Goal: Contribute content: Add original content to the website for others to see

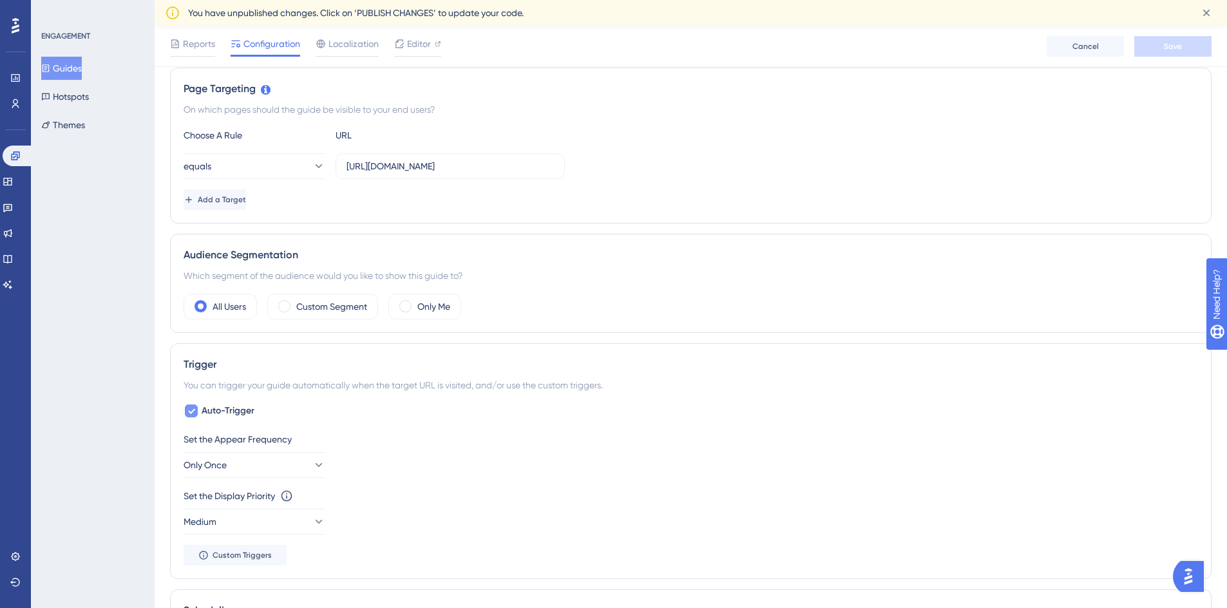
scroll to position [322, 0]
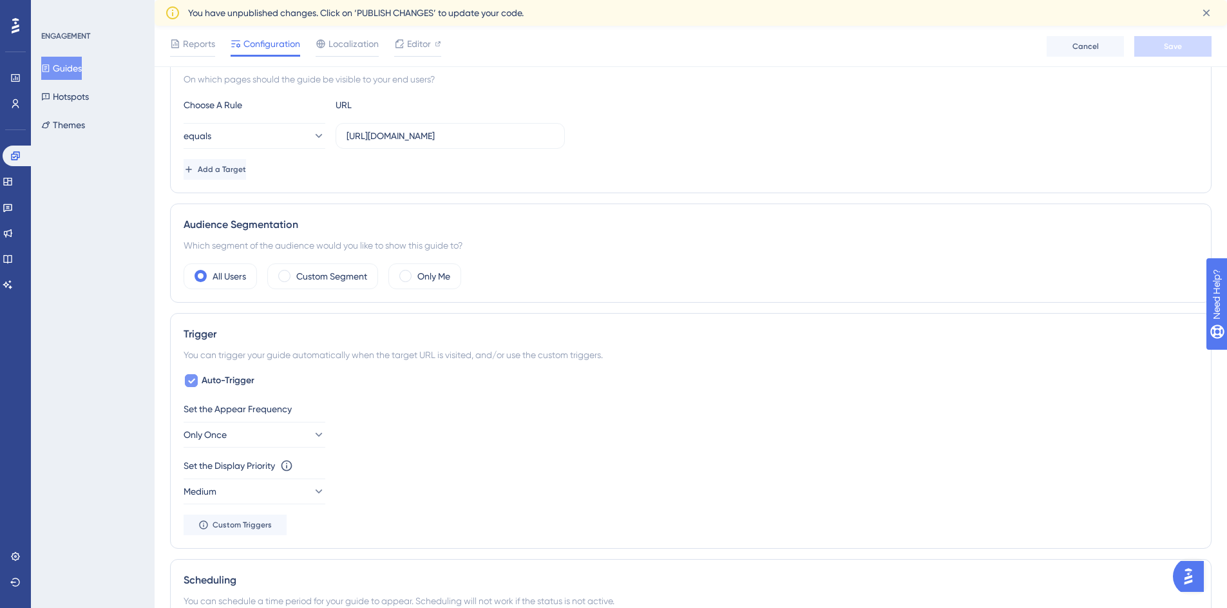
click at [193, 383] on icon at bounding box center [191, 380] width 8 height 10
checkbox input "false"
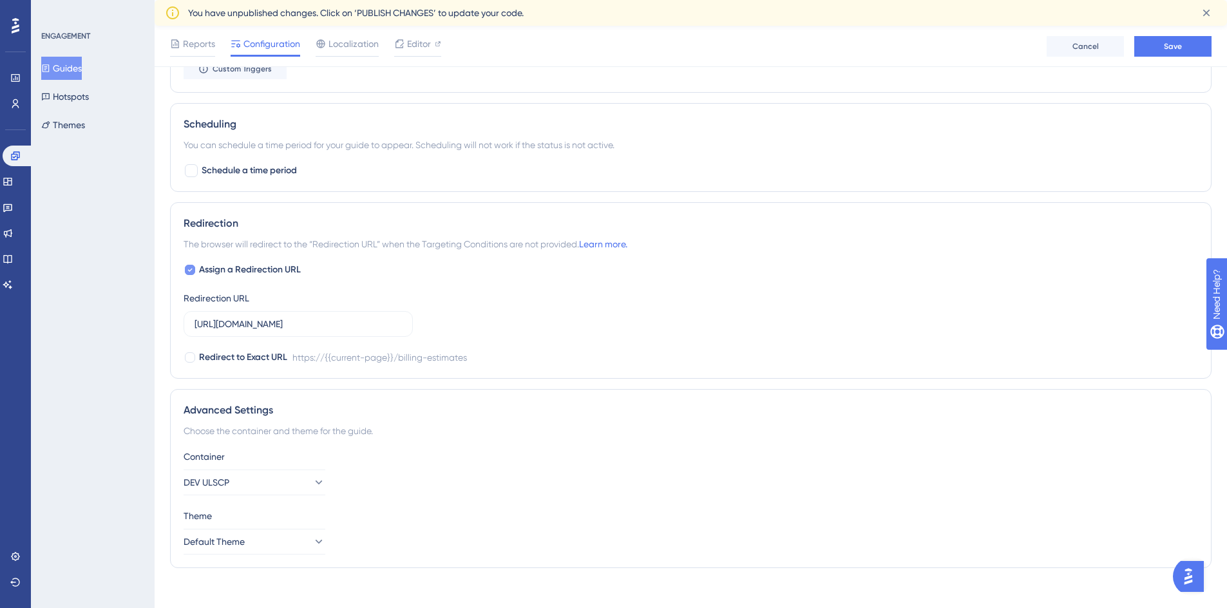
scroll to position [676, 0]
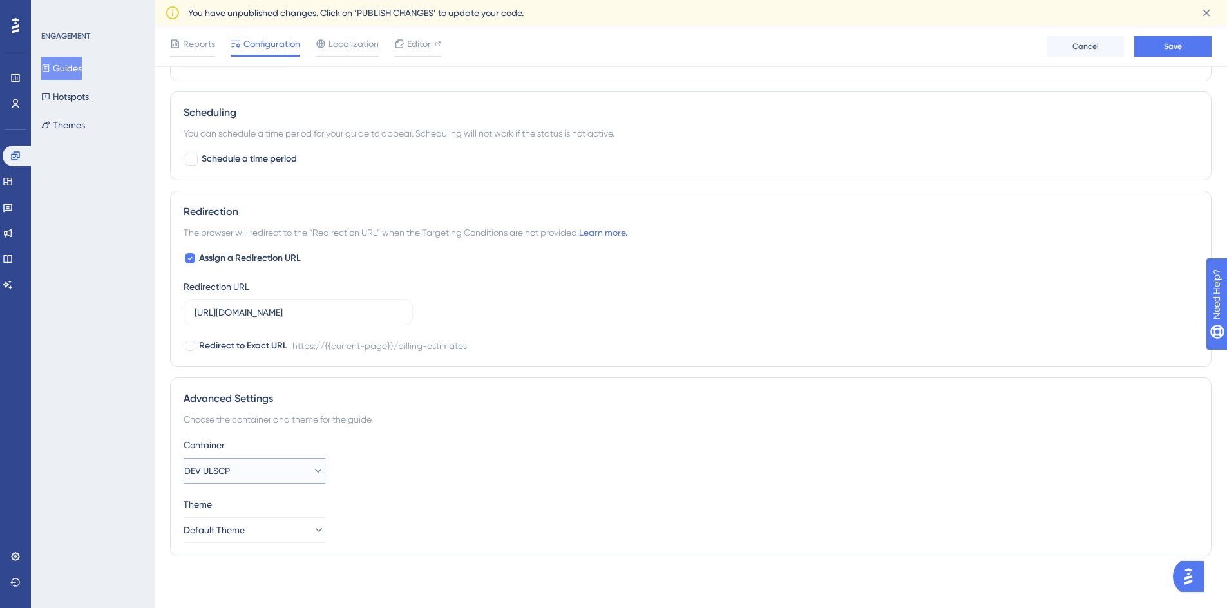
click at [286, 474] on button "DEV ULSCP" at bounding box center [254, 471] width 142 height 26
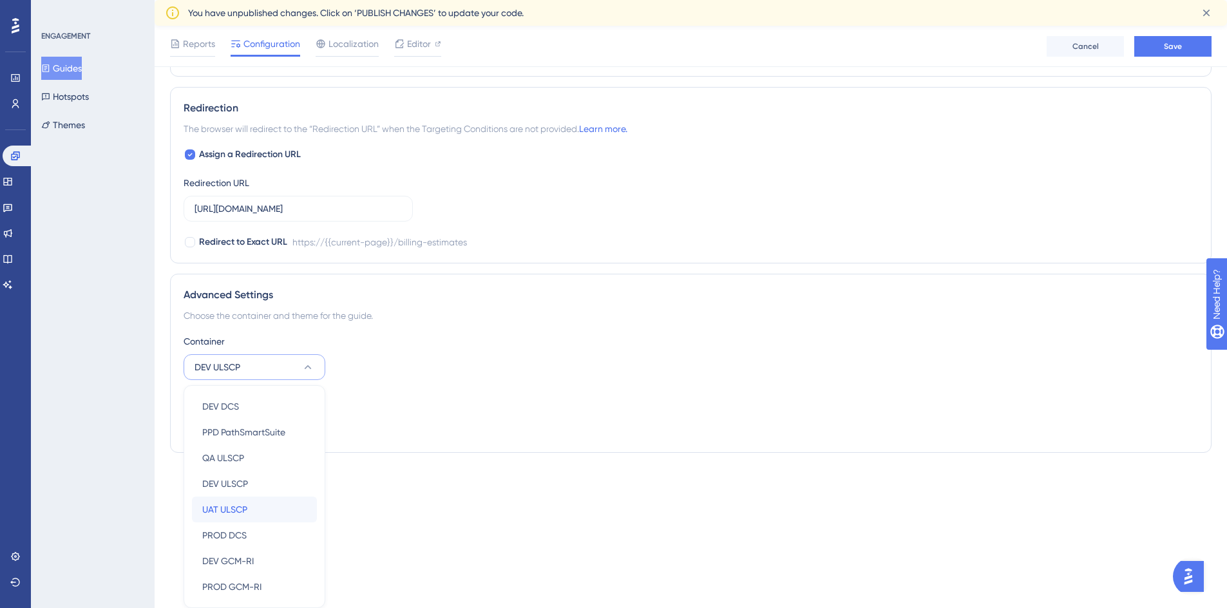
click at [272, 513] on div "UAT ULSCP UAT ULSCP" at bounding box center [254, 509] width 104 height 26
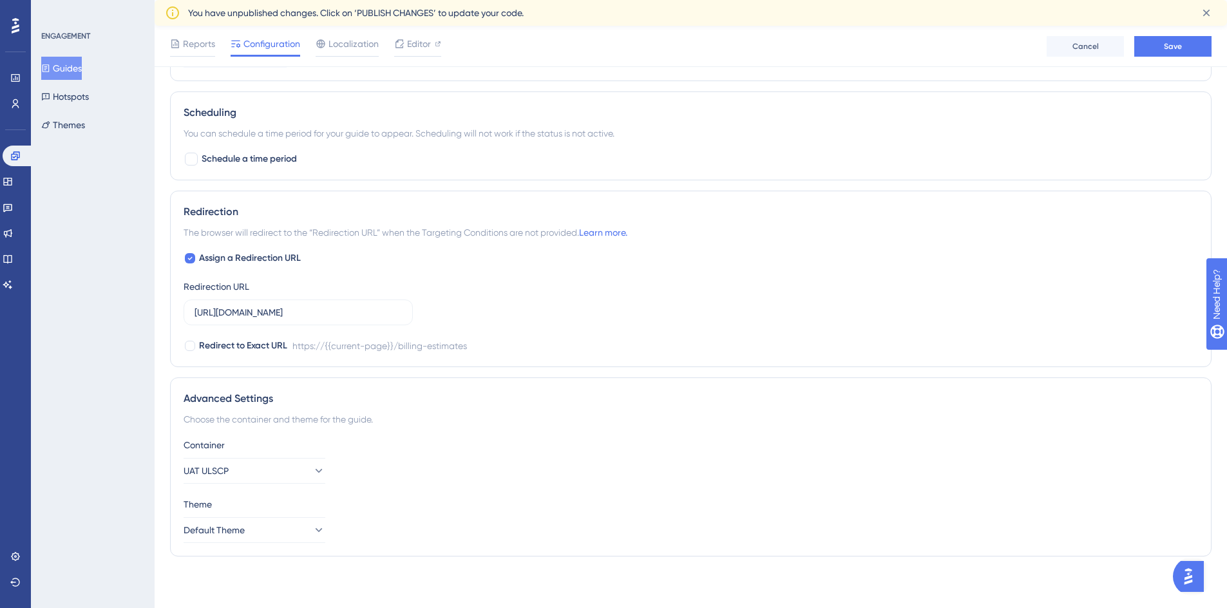
scroll to position [676, 0]
click at [1177, 49] on span "Save" at bounding box center [1172, 46] width 18 height 10
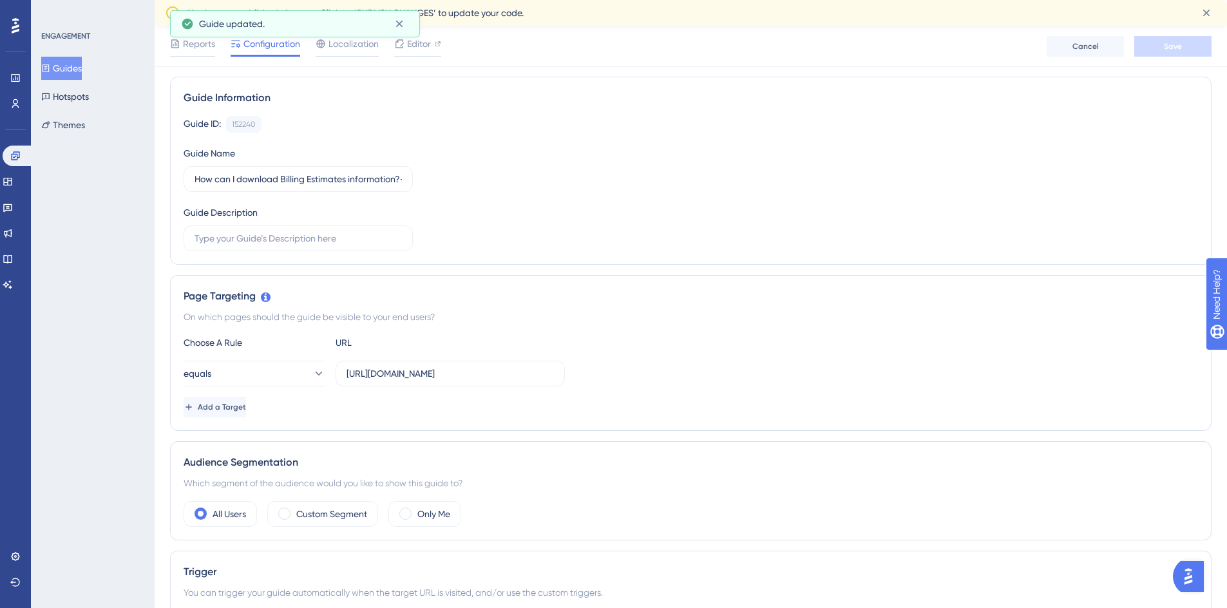
scroll to position [0, 0]
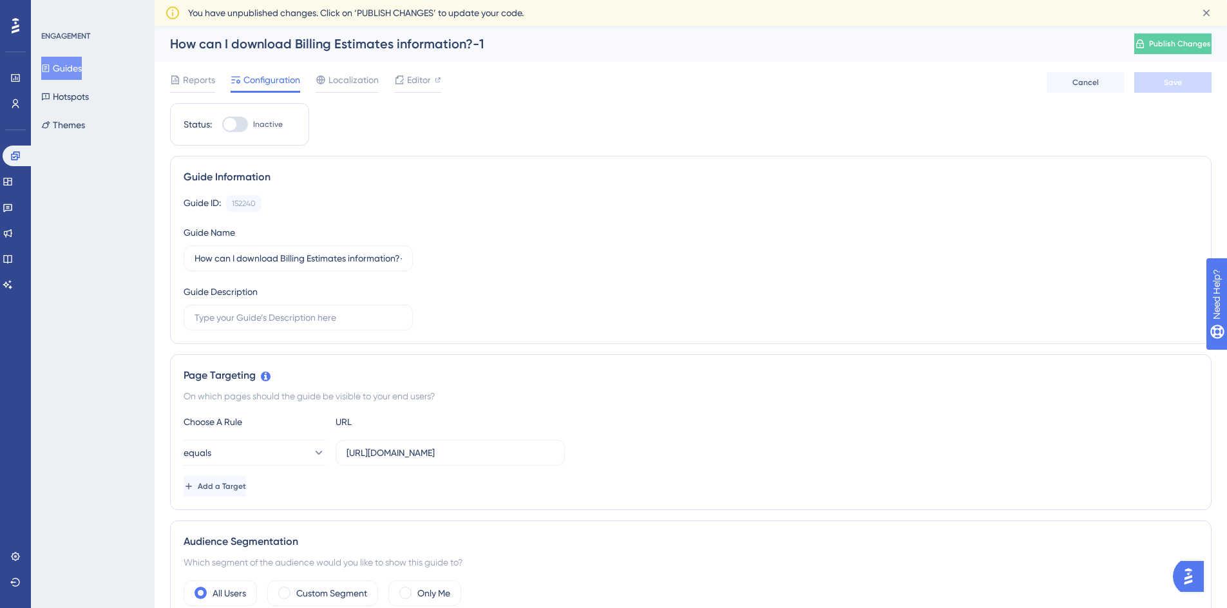
click at [62, 67] on button "Guides" at bounding box center [61, 68] width 41 height 23
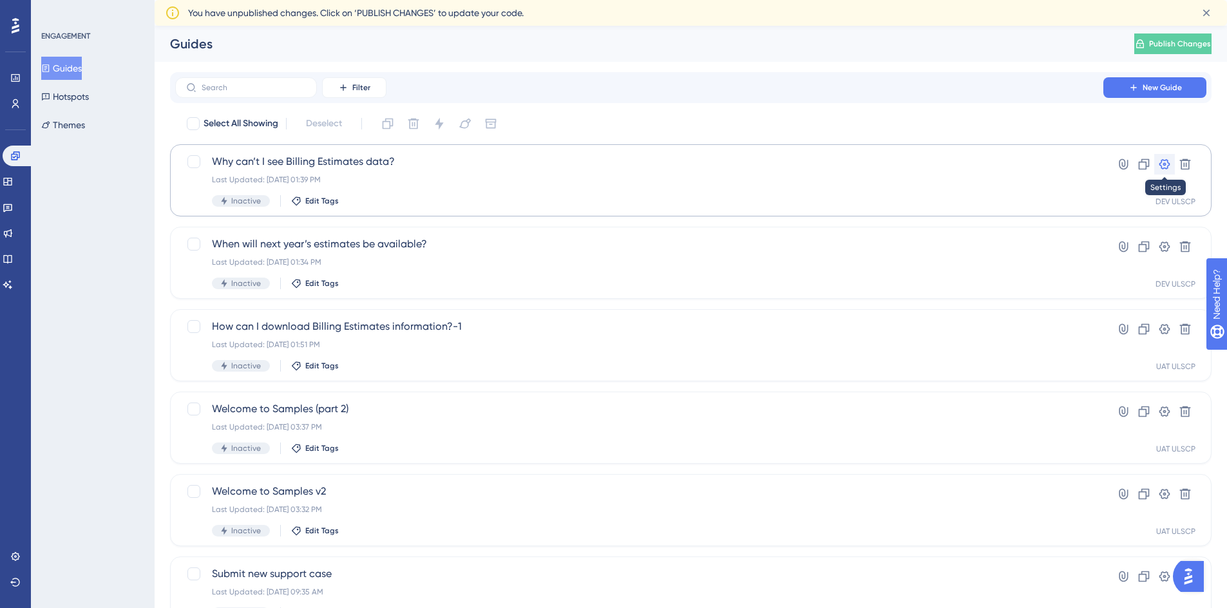
click at [1163, 166] on icon at bounding box center [1164, 164] width 13 height 13
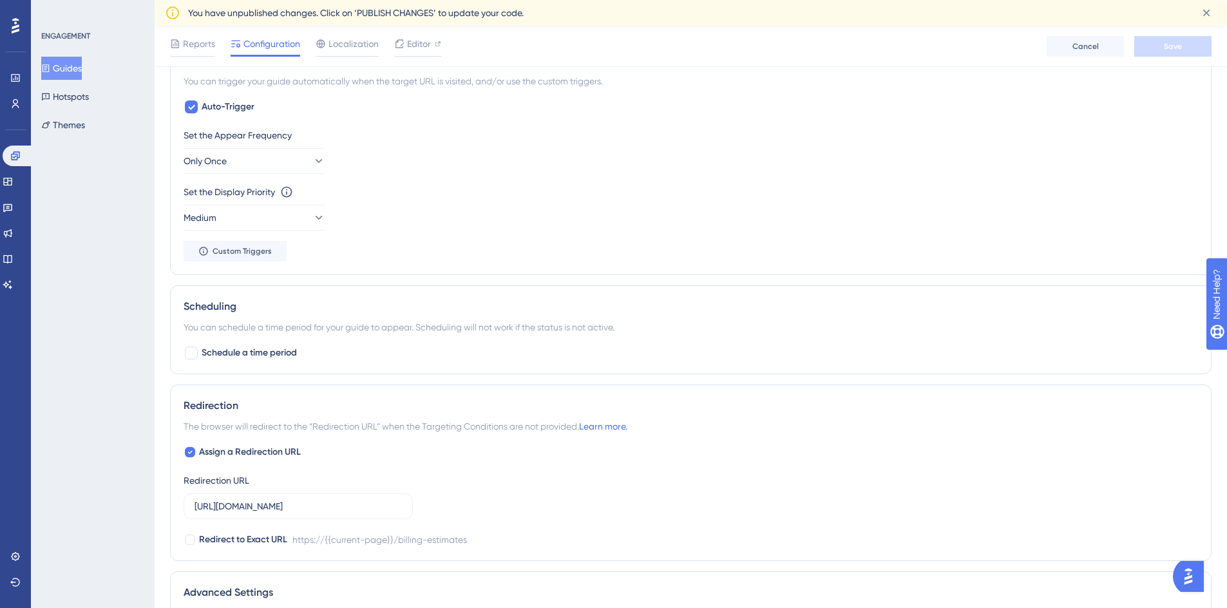
scroll to position [515, 0]
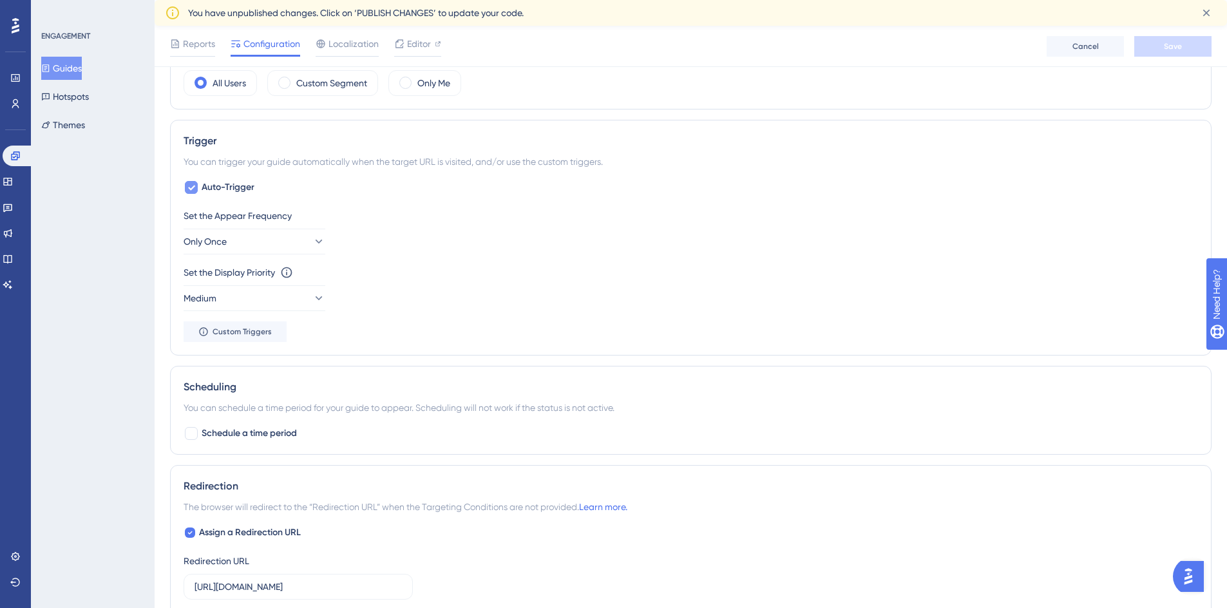
click at [202, 190] on span "Auto-Trigger" at bounding box center [228, 187] width 53 height 15
checkbox input "false"
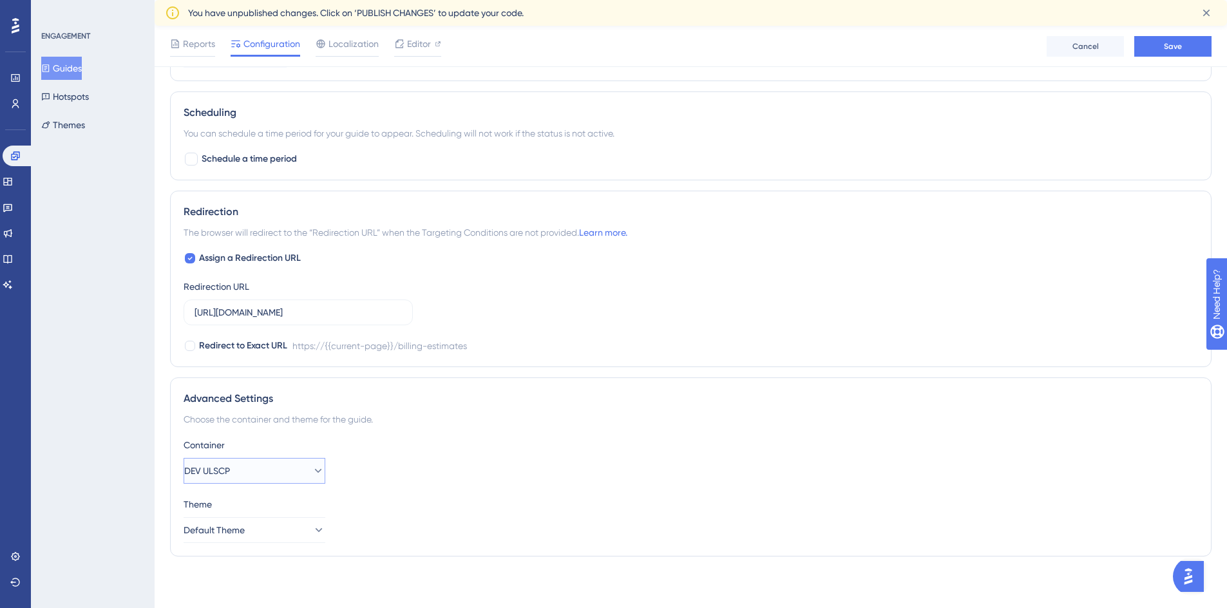
click at [258, 470] on button "DEV ULSCP" at bounding box center [254, 471] width 142 height 26
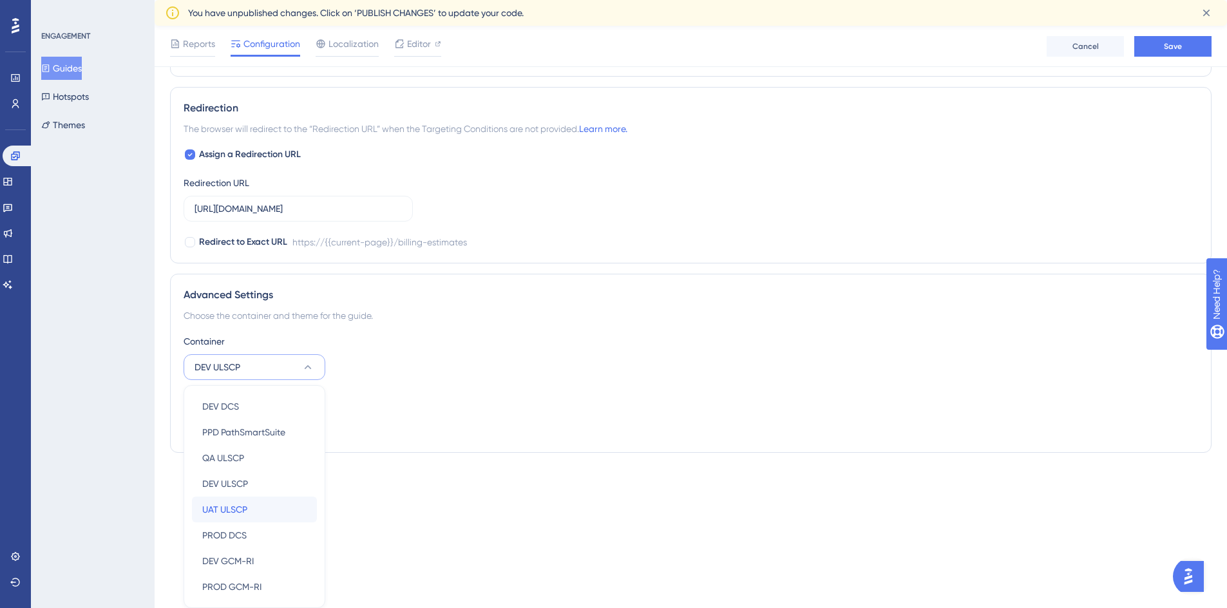
click at [240, 511] on span "UAT ULSCP" at bounding box center [224, 509] width 45 height 15
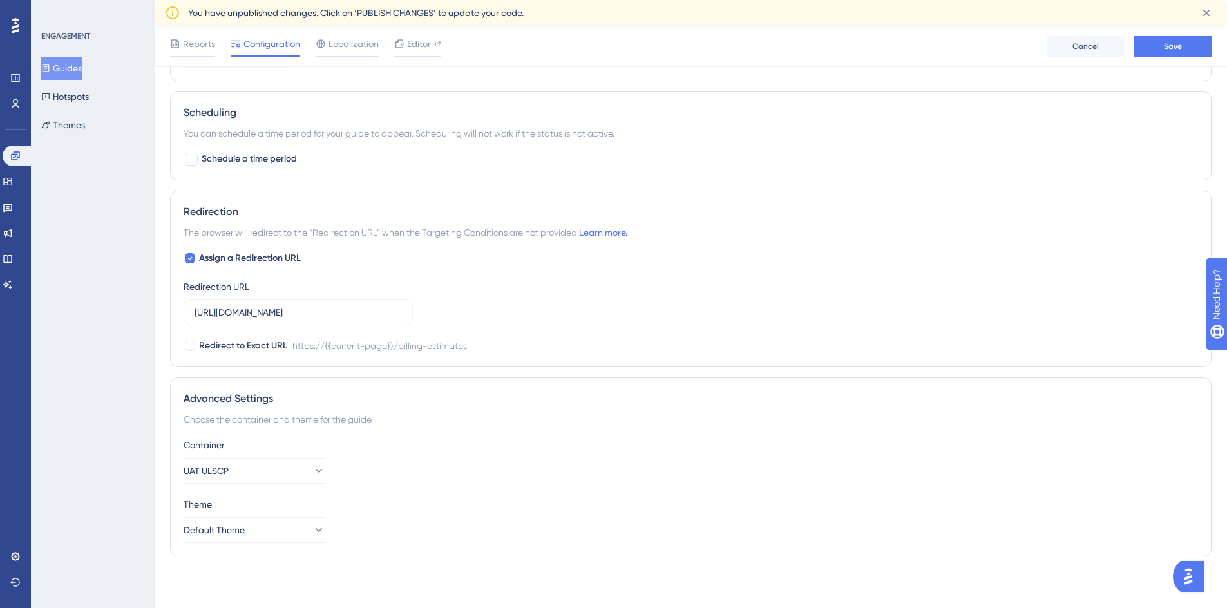
scroll to position [676, 0]
click at [1193, 47] on button "Save" at bounding box center [1172, 46] width 77 height 21
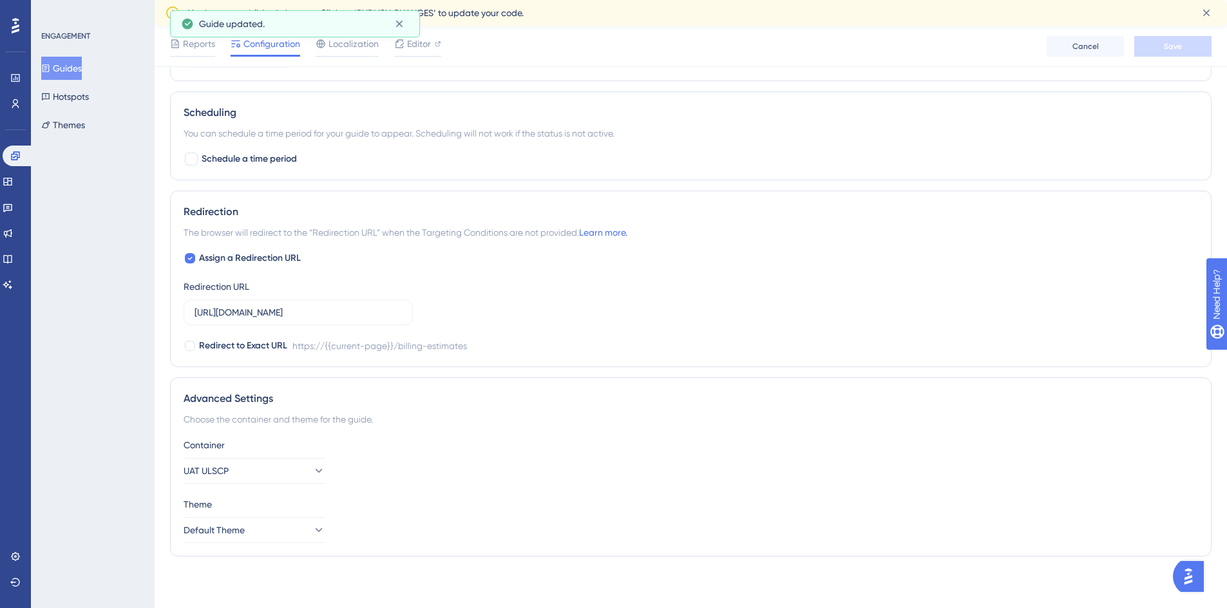
click at [82, 71] on button "Guides" at bounding box center [61, 68] width 41 height 23
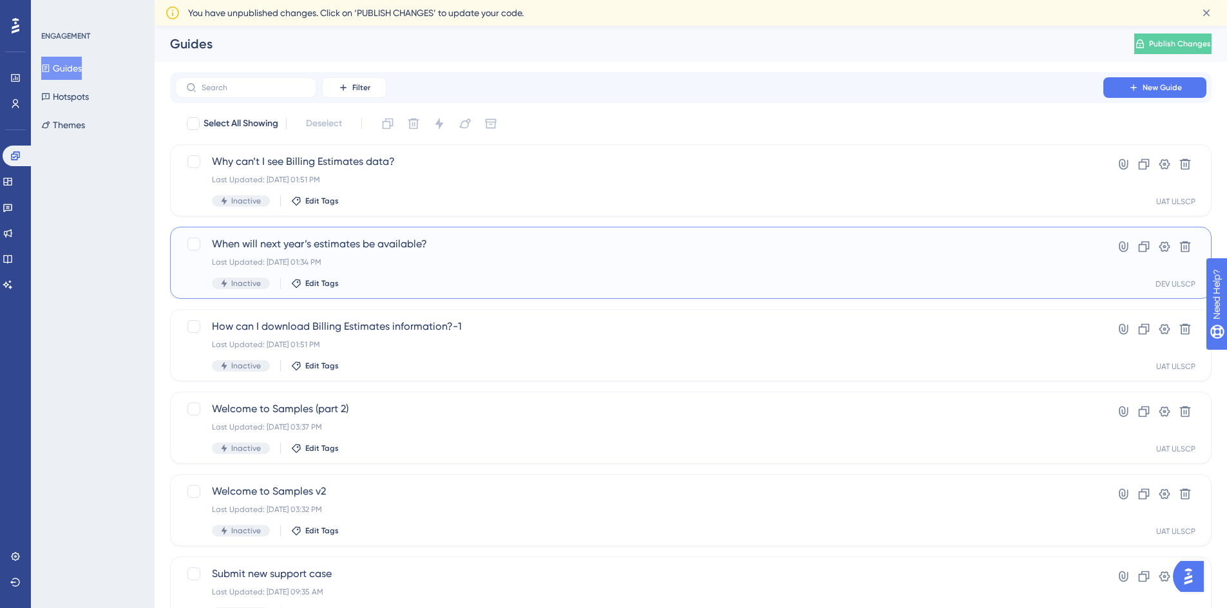
click at [431, 272] on div "When will next year’s estimates be available? Last Updated: [DATE] 01:34 PM Ina…" at bounding box center [639, 262] width 854 height 53
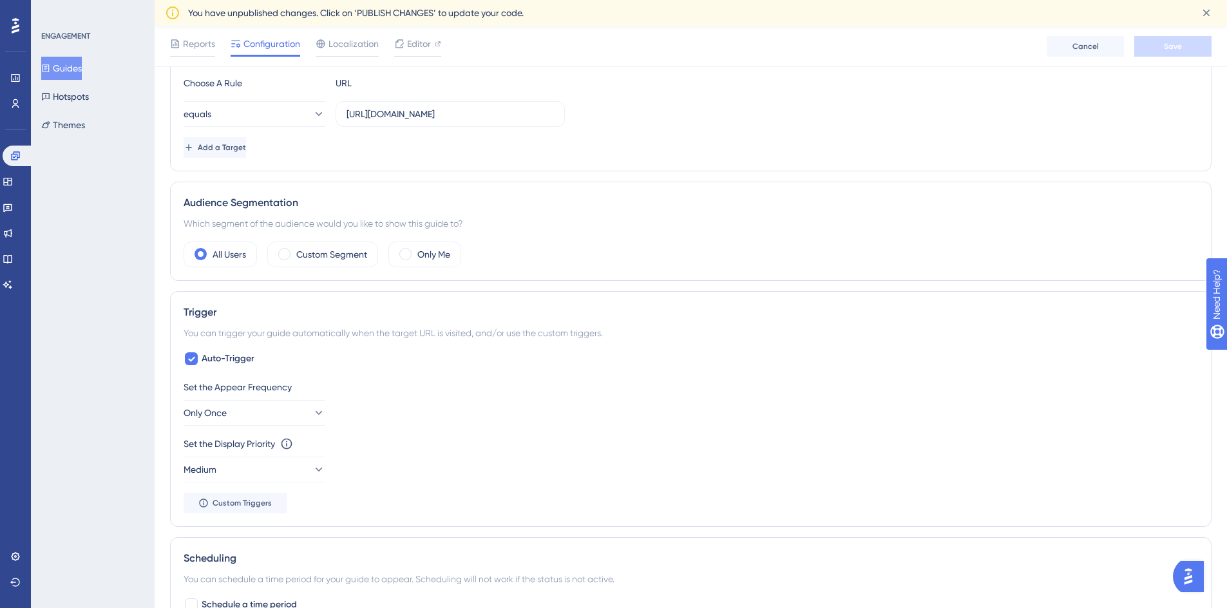
scroll to position [579, 0]
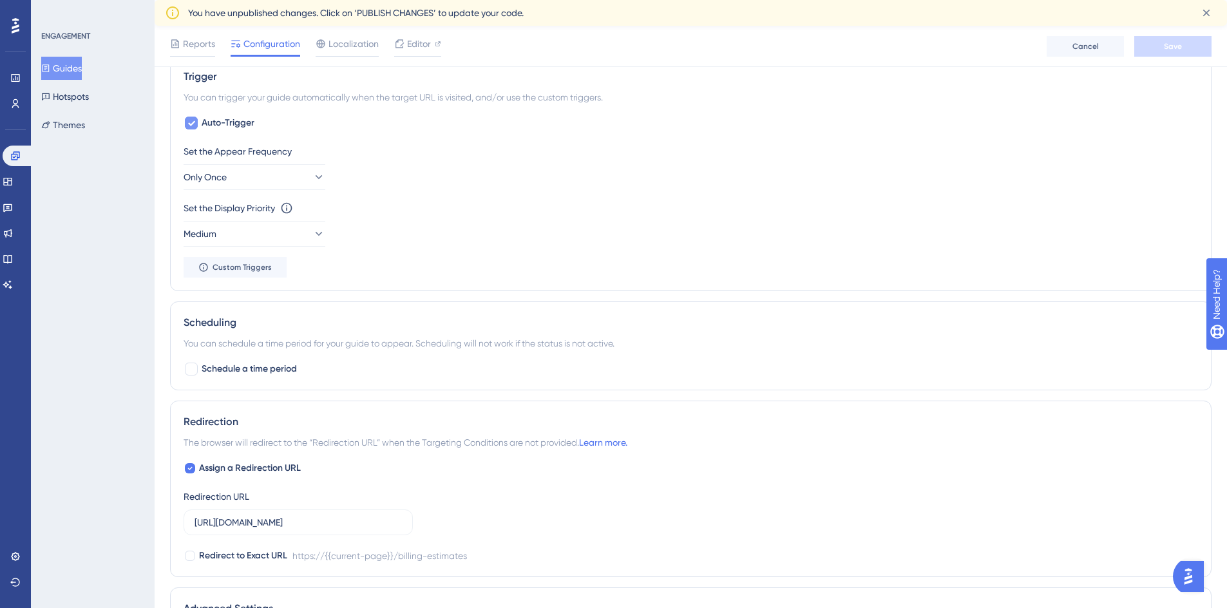
click at [218, 117] on span "Auto-Trigger" at bounding box center [228, 122] width 53 height 15
checkbox input "false"
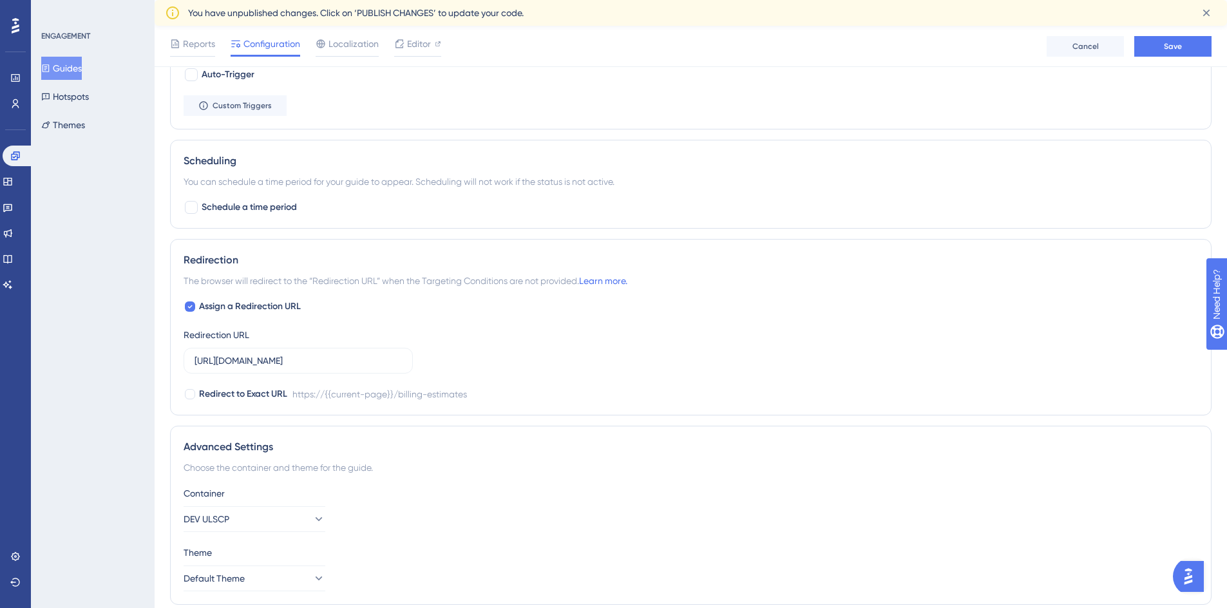
scroll to position [676, 0]
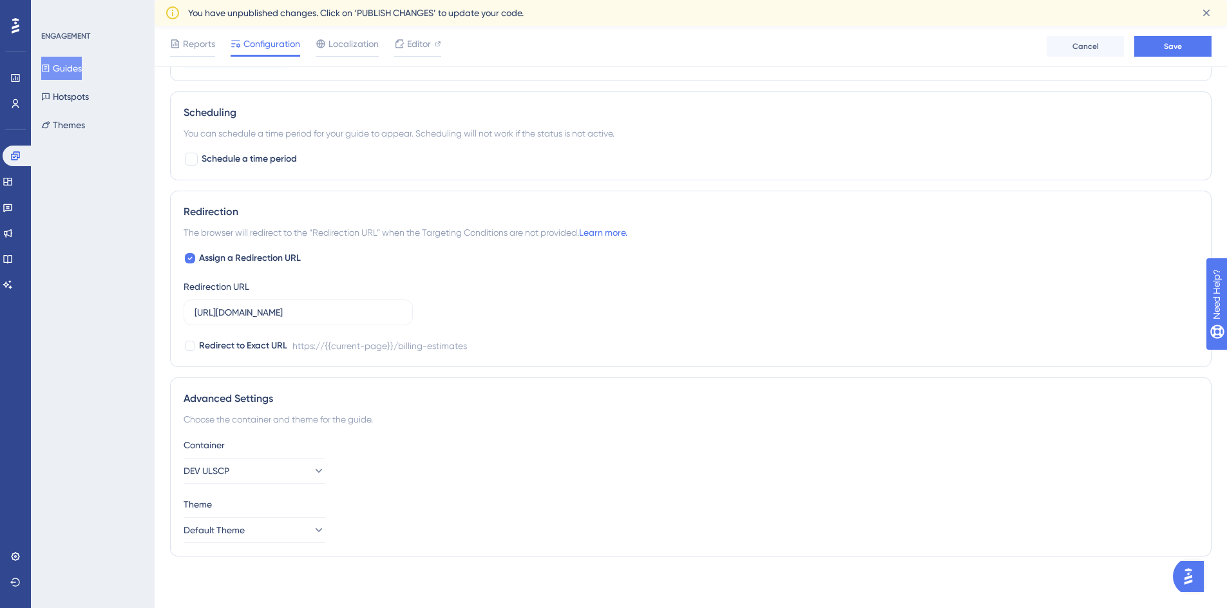
click at [284, 457] on div "Container DEV ULSCP" at bounding box center [690, 460] width 1014 height 46
click at [278, 478] on button "DEV ULSCP" at bounding box center [254, 471] width 142 height 26
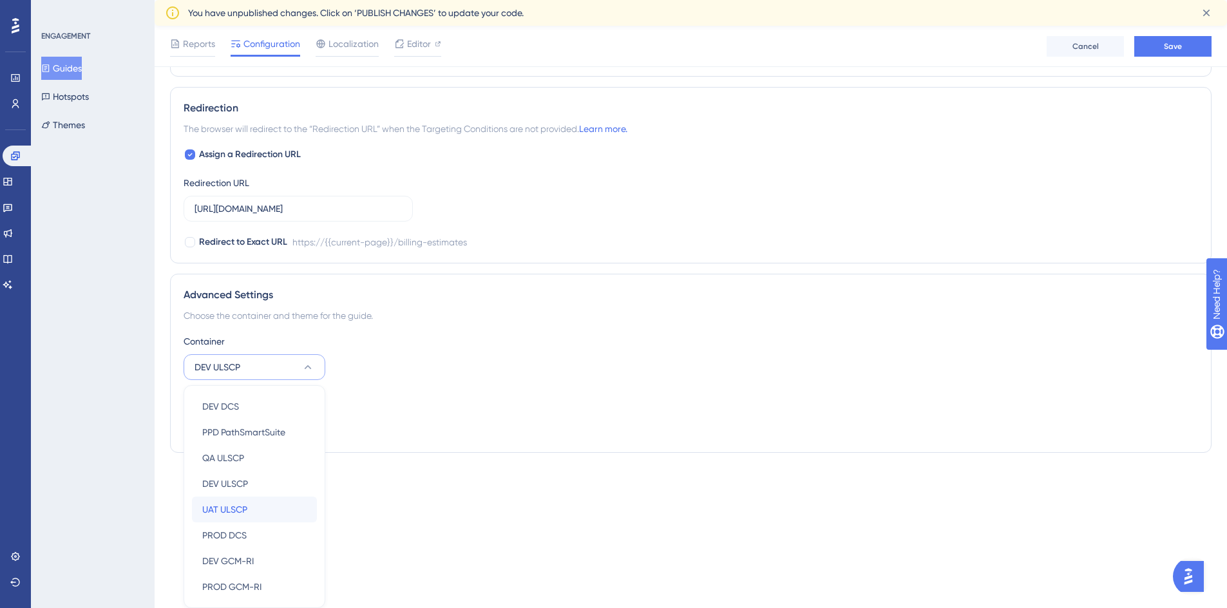
click at [273, 500] on div "UAT ULSCP UAT ULSCP" at bounding box center [254, 509] width 104 height 26
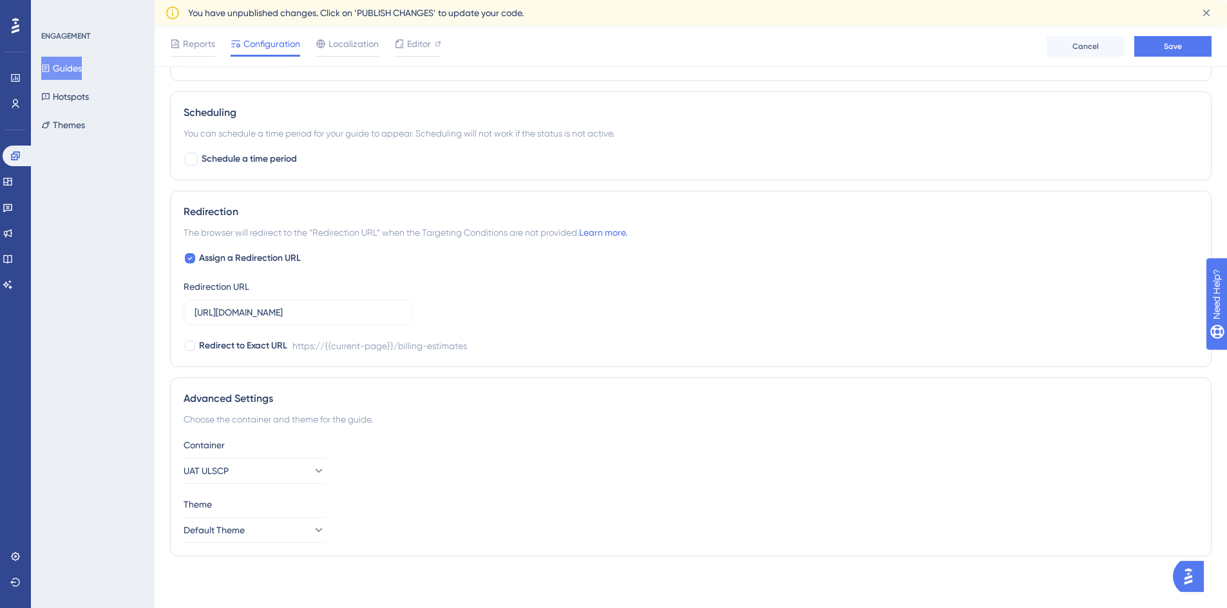
scroll to position [676, 0]
click at [1181, 39] on button "Save" at bounding box center [1172, 46] width 77 height 21
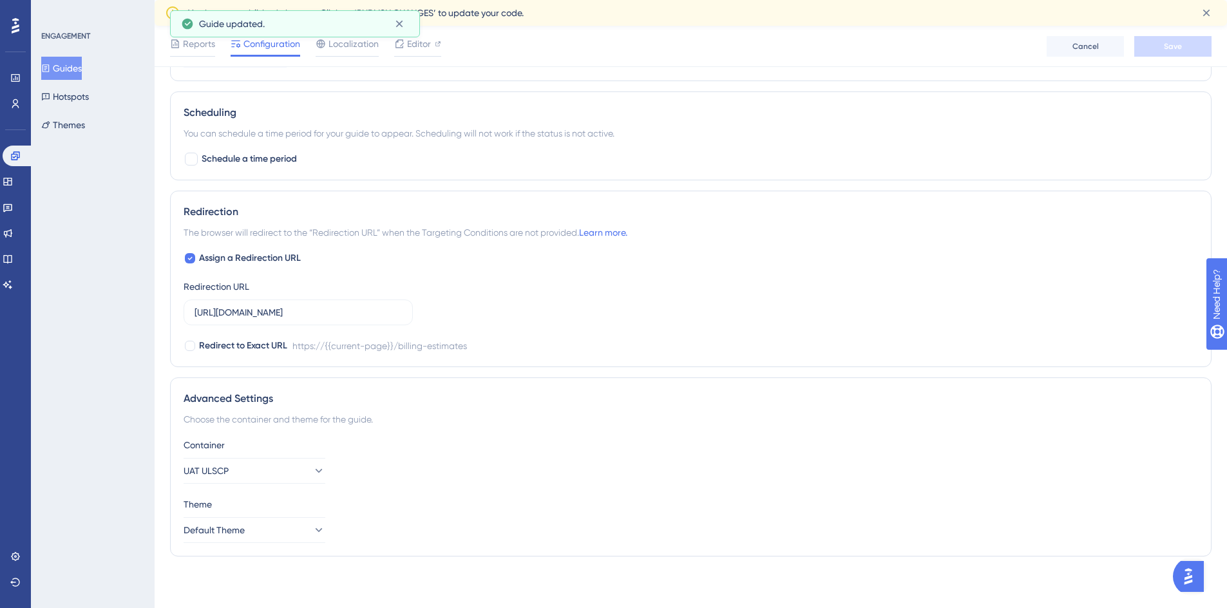
click at [59, 69] on button "Guides" at bounding box center [61, 68] width 41 height 23
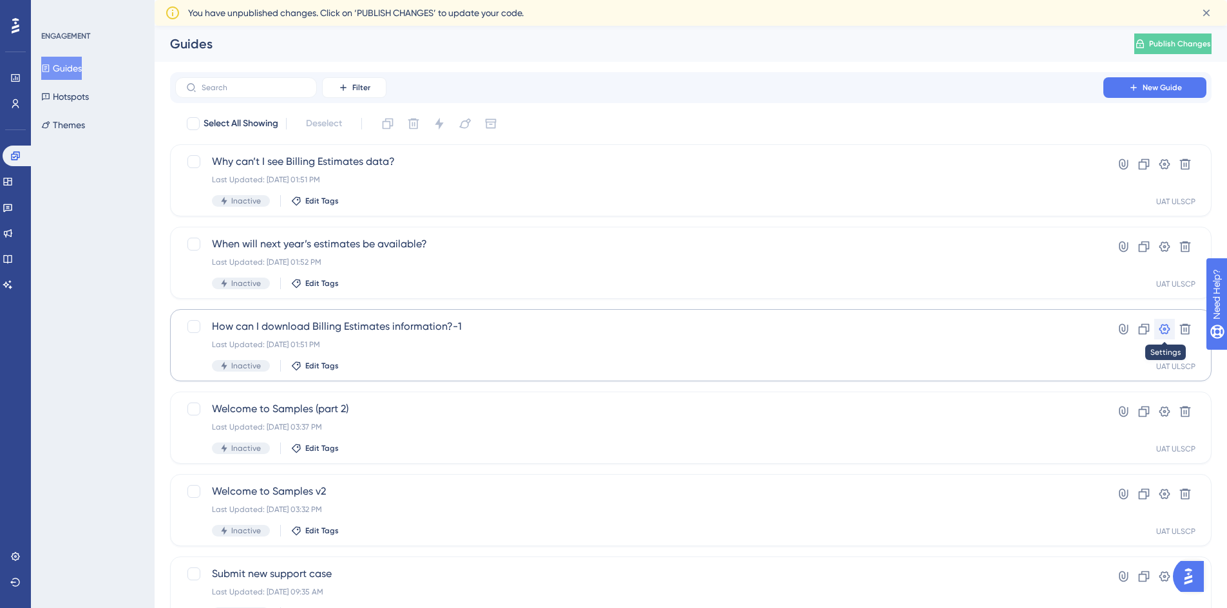
click at [1167, 330] on icon at bounding box center [1164, 329] width 11 height 10
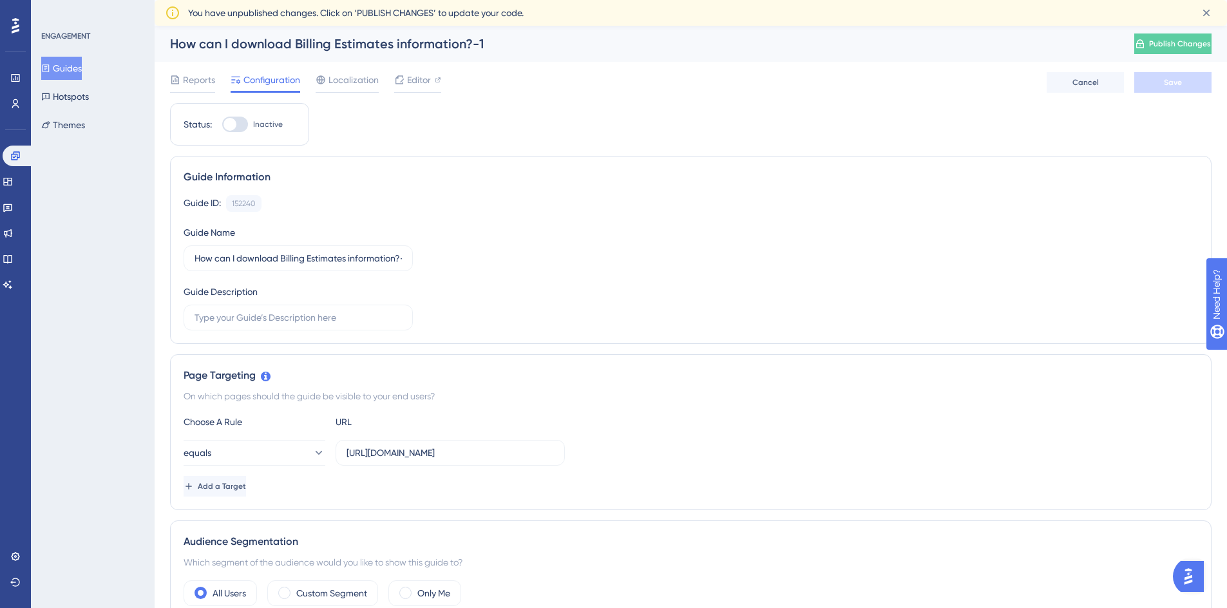
click at [478, 44] on div "How can I download Billing Estimates information?-1" at bounding box center [636, 44] width 932 height 18
click at [57, 62] on button "Guides" at bounding box center [61, 68] width 41 height 23
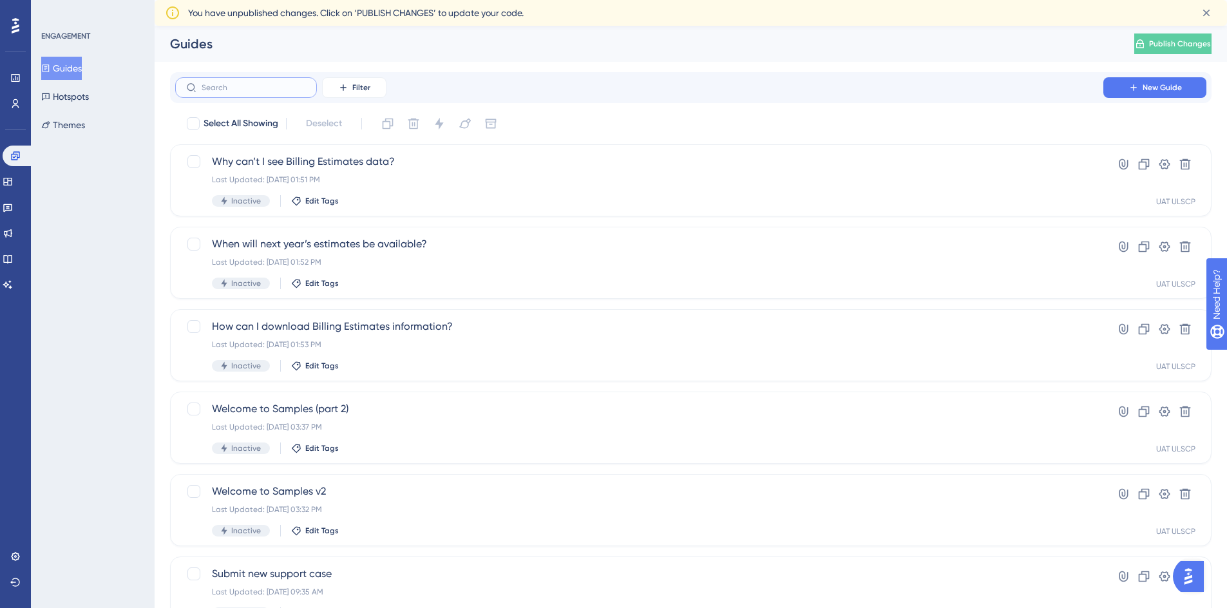
click at [267, 87] on input "text" at bounding box center [254, 87] width 104 height 9
type input "welcome"
click at [21, 79] on link at bounding box center [15, 78] width 10 height 21
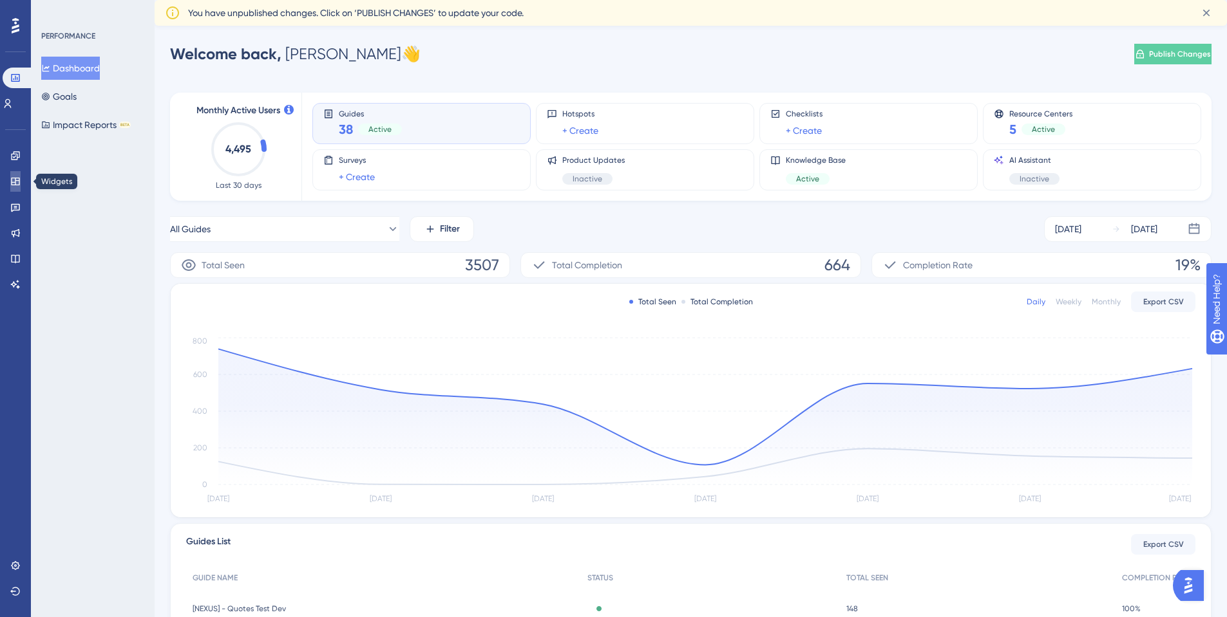
click at [16, 180] on icon at bounding box center [15, 181] width 10 height 10
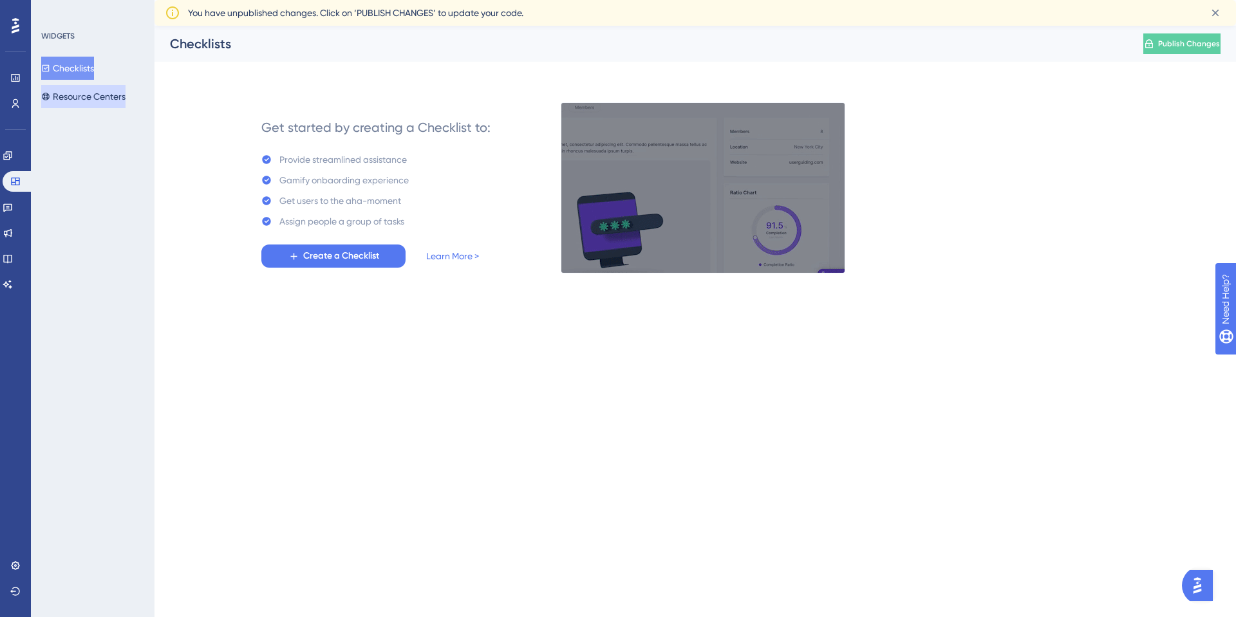
click at [75, 97] on button "Resource Centers" at bounding box center [83, 96] width 84 height 23
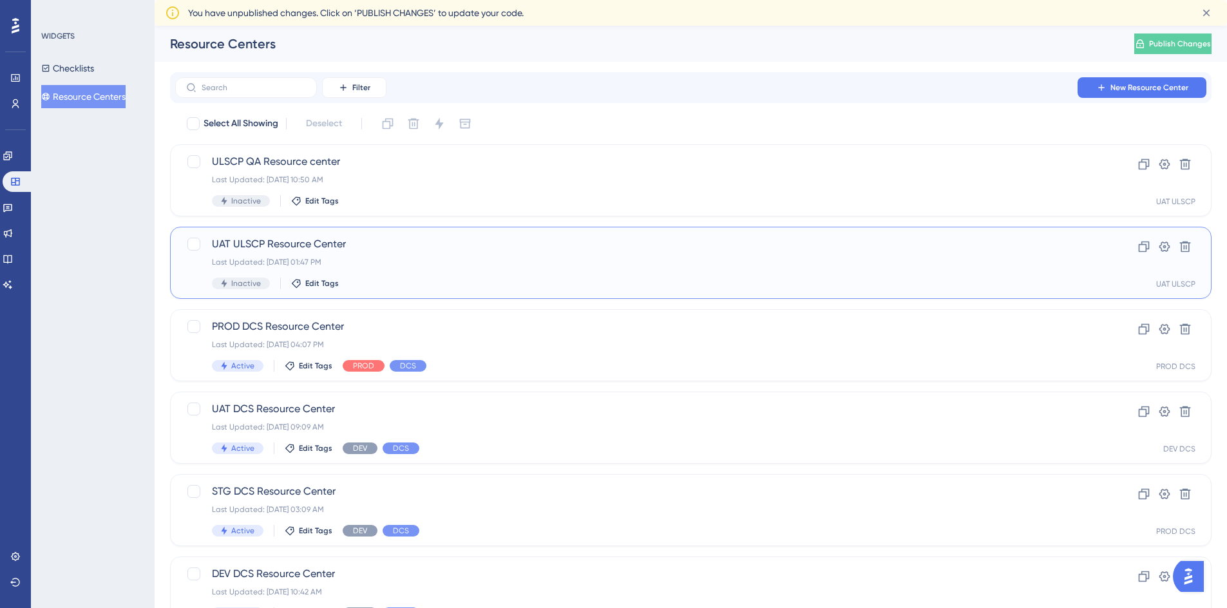
click at [402, 255] on div "UAT ULSCP Resource Center Last Updated: [DATE] 01:47 PM Inactive Edit Tags" at bounding box center [639, 262] width 854 height 53
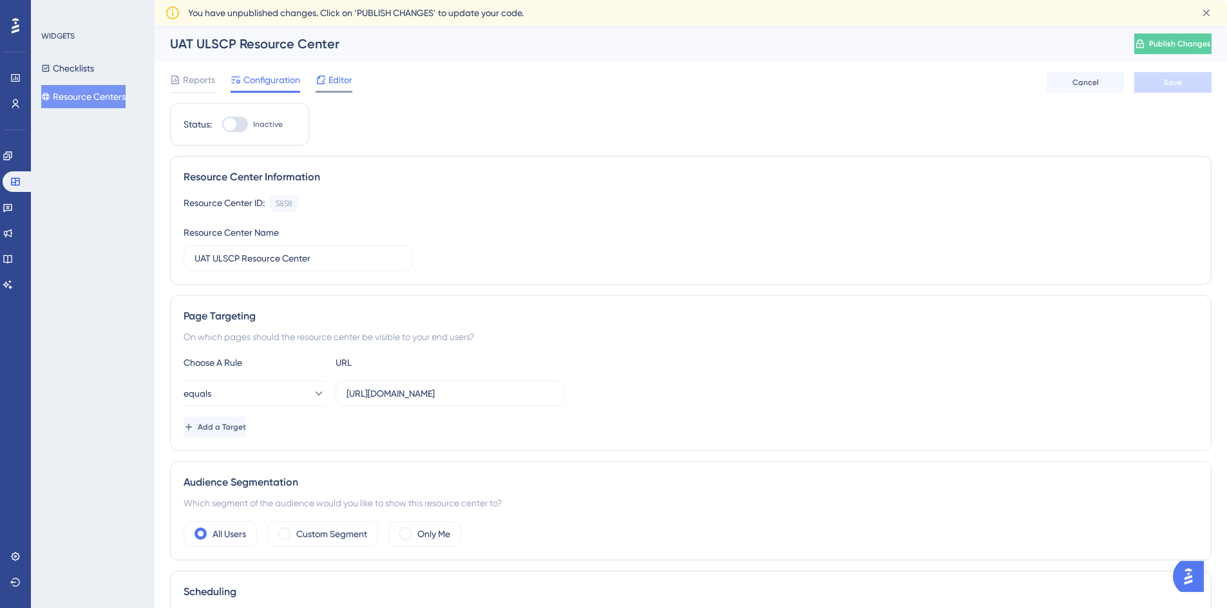
click at [351, 80] on span "Editor" at bounding box center [340, 79] width 24 height 15
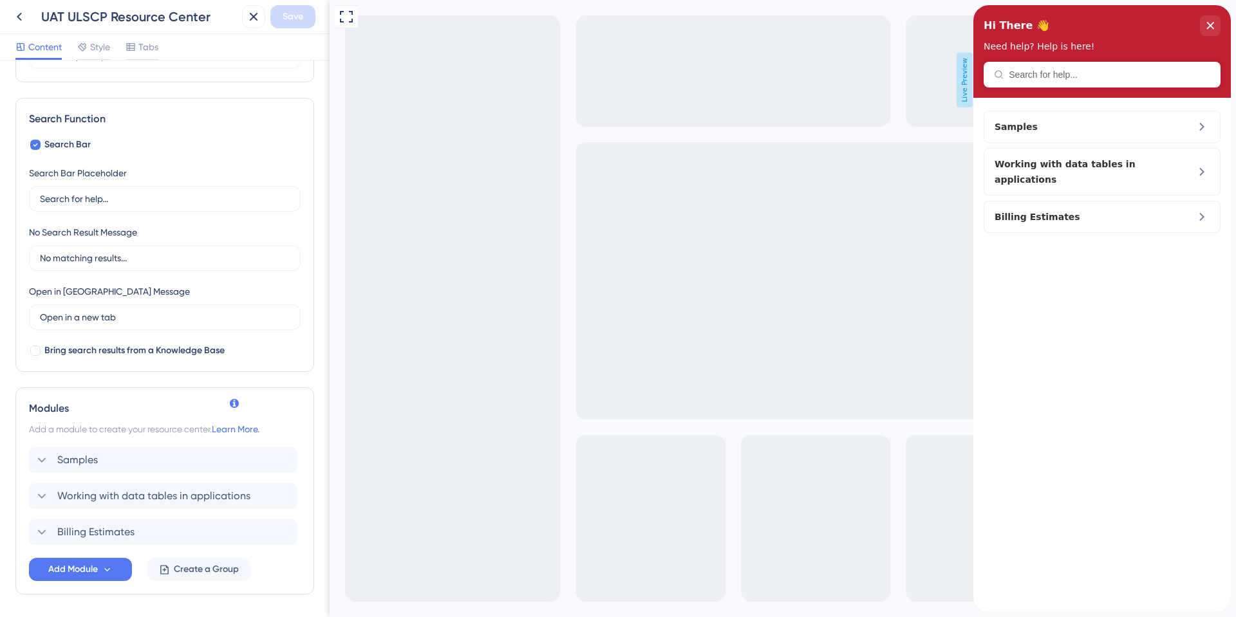
scroll to position [196, 0]
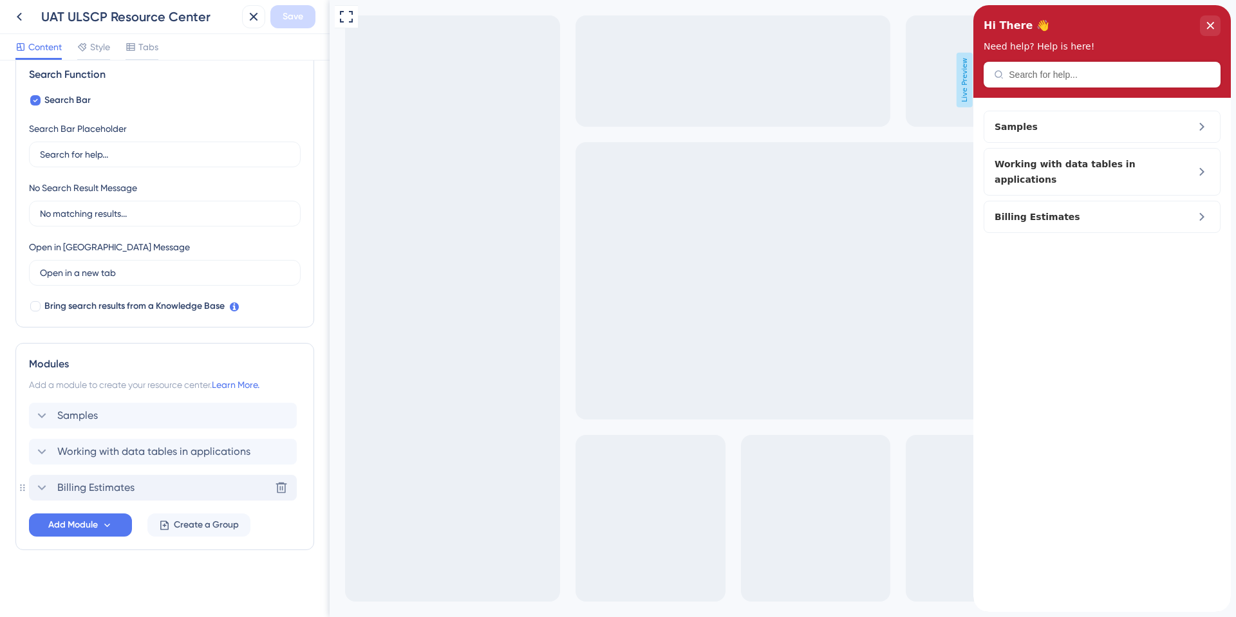
click at [110, 483] on span "Billing Estimates" at bounding box center [95, 487] width 77 height 15
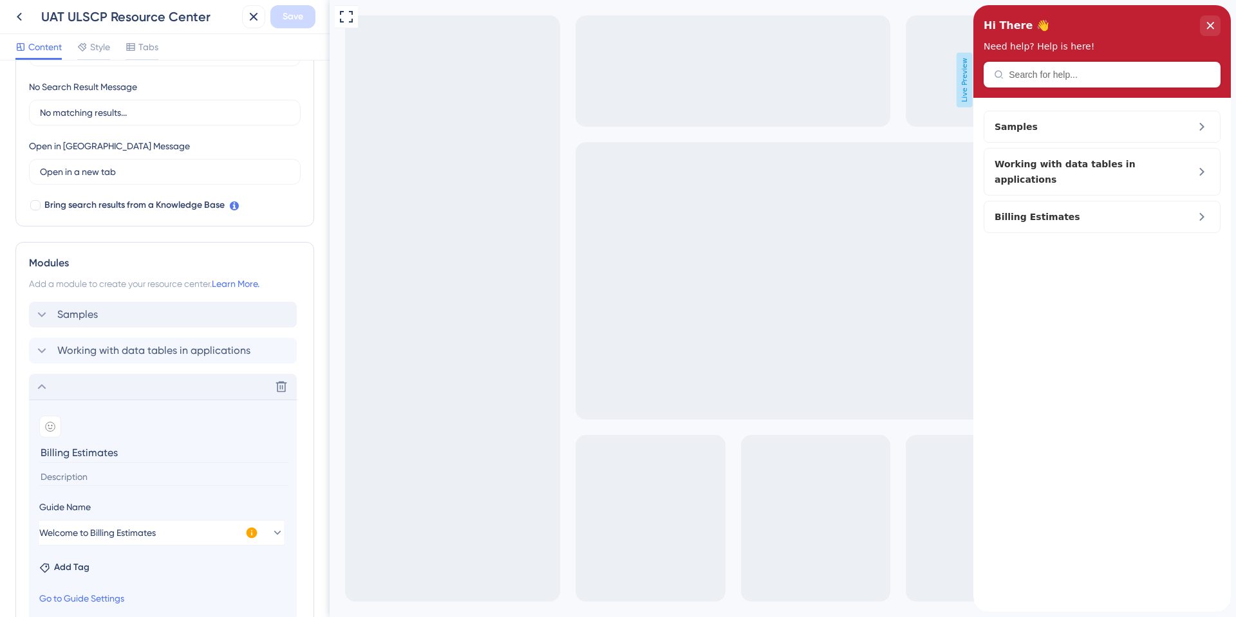
scroll to position [419, 0]
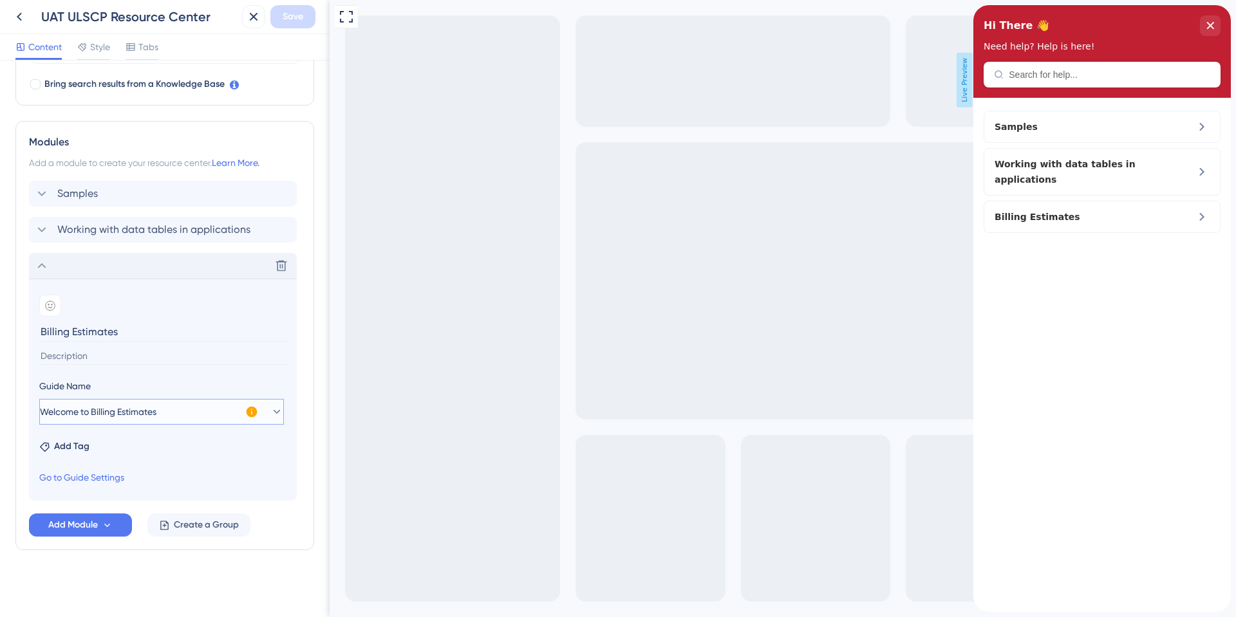
click at [274, 414] on icon at bounding box center [277, 412] width 7 height 4
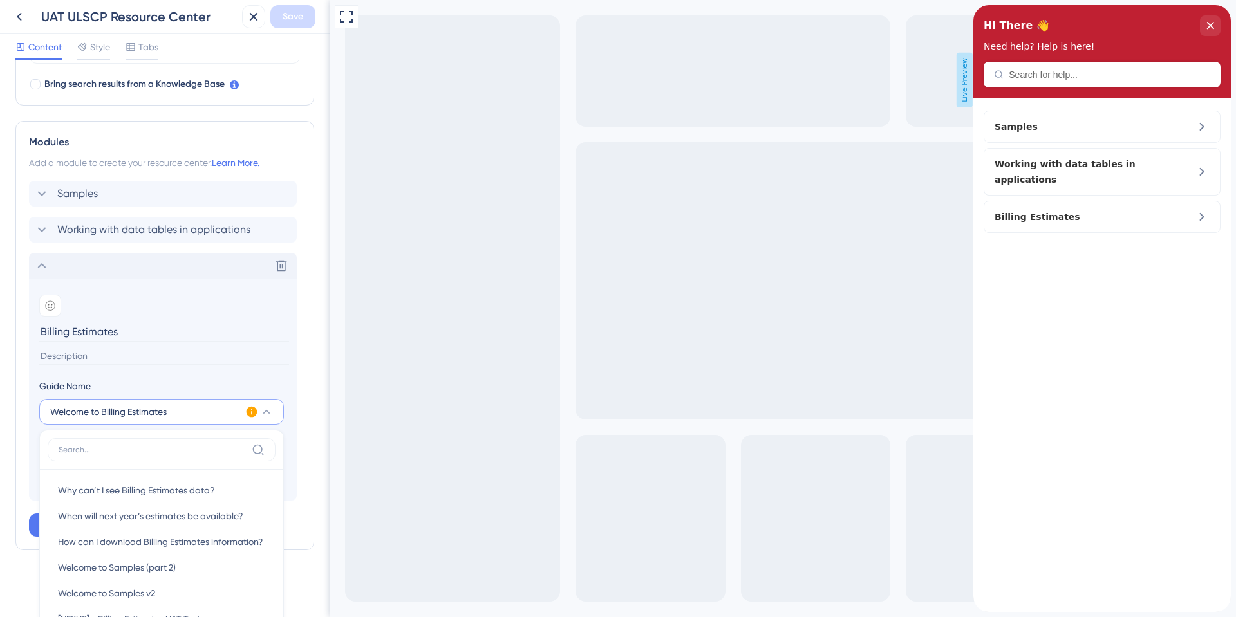
scroll to position [639, 0]
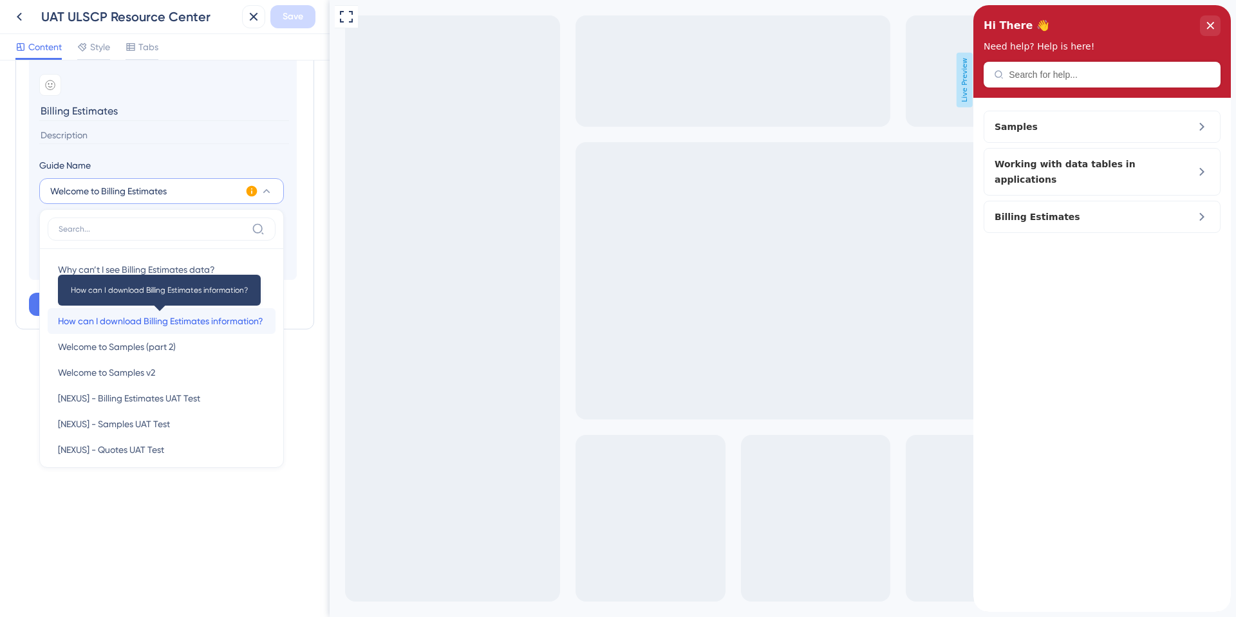
click at [195, 317] on span "How can I download Billing Estimates information?" at bounding box center [160, 321] width 205 height 15
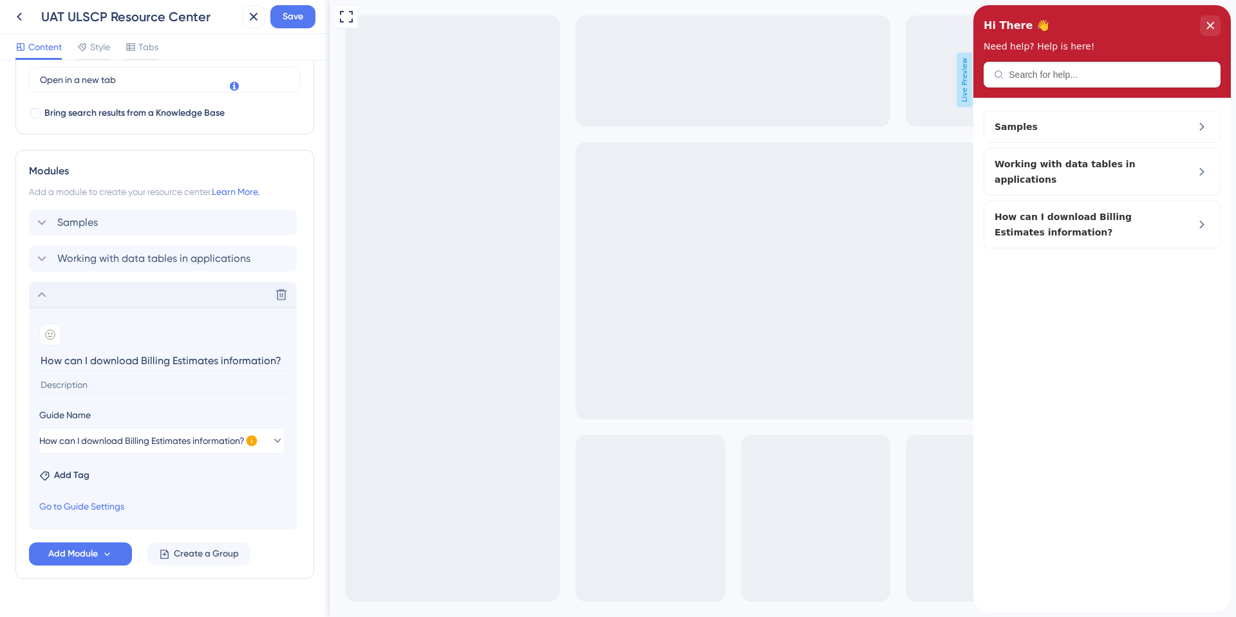
scroll to position [419, 0]
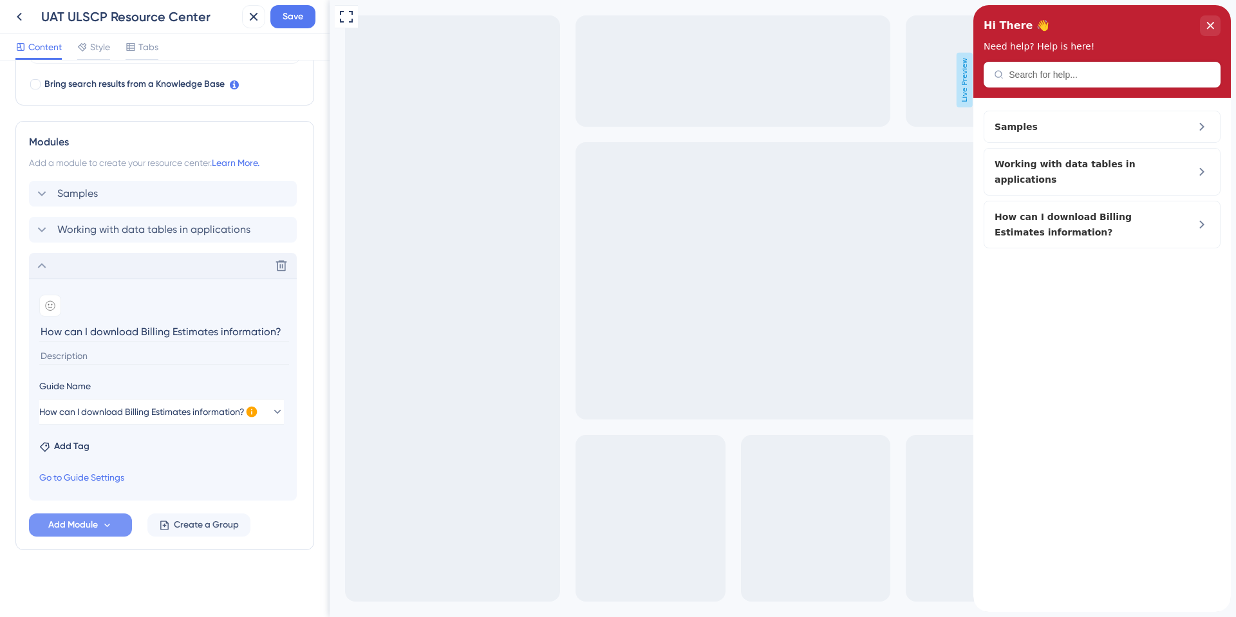
click at [111, 526] on icon at bounding box center [107, 525] width 11 height 11
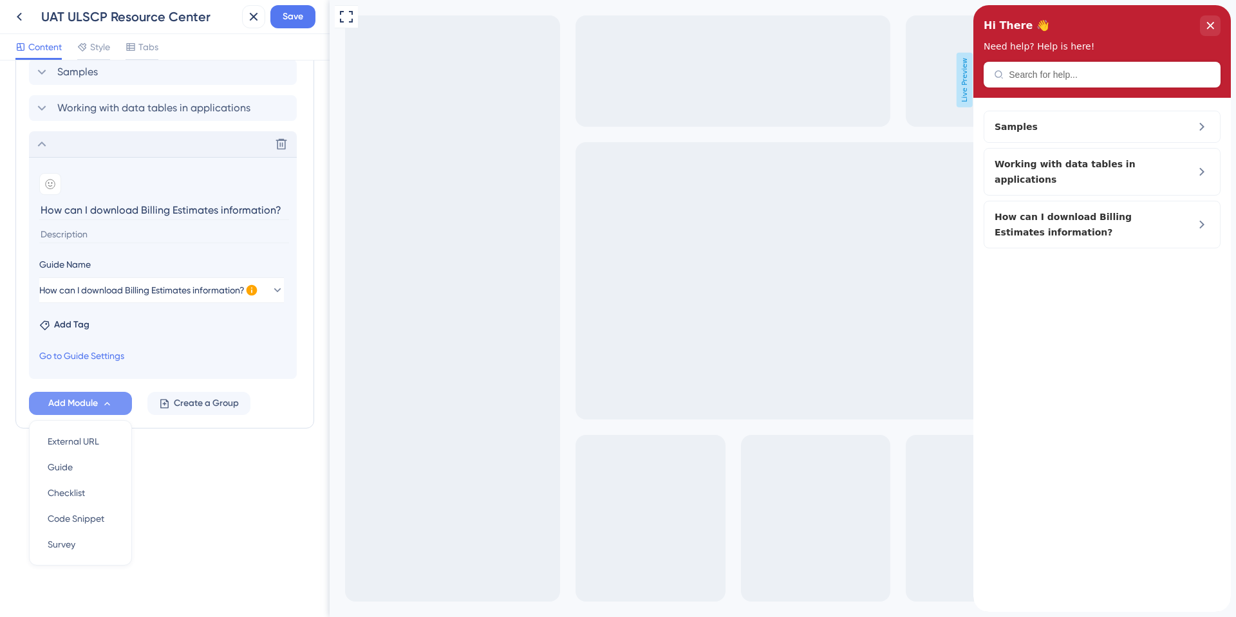
click at [229, 474] on div "Resource Center Header Title Hi There 👋 17 Hi There 👋 Subtitle Need help? Help …" at bounding box center [164, 8] width 299 height 945
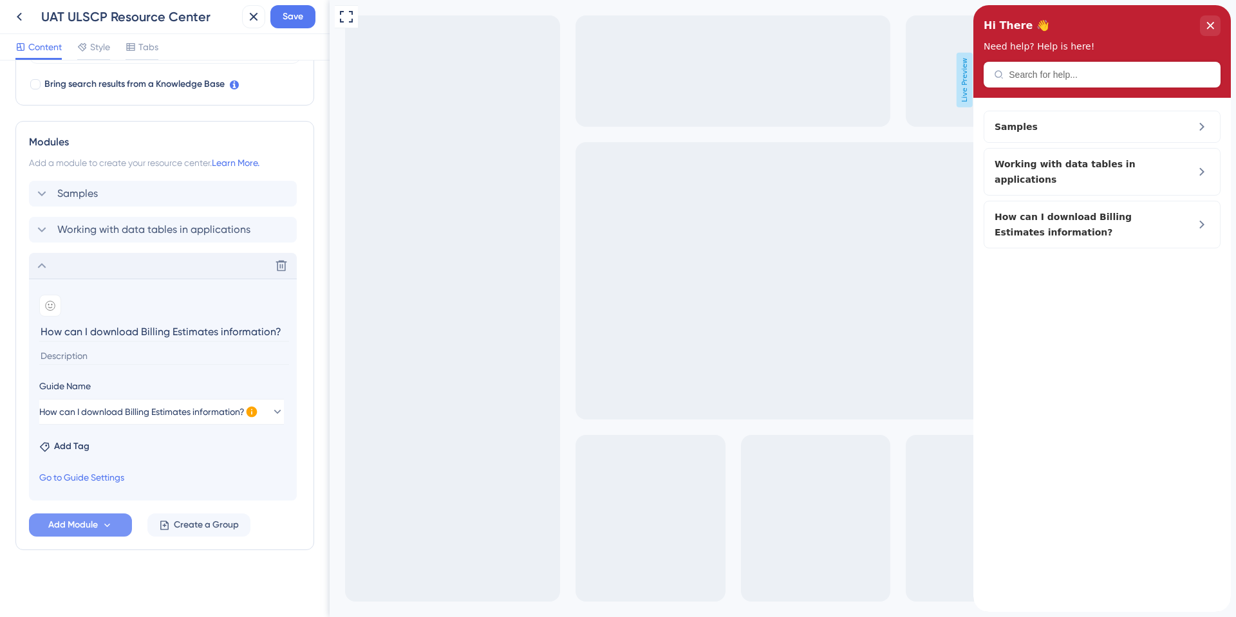
click at [253, 413] on icon at bounding box center [252, 412] width 11 height 11
click at [214, 414] on span "How can I download Billing Estimates information?" at bounding box center [142, 411] width 205 height 15
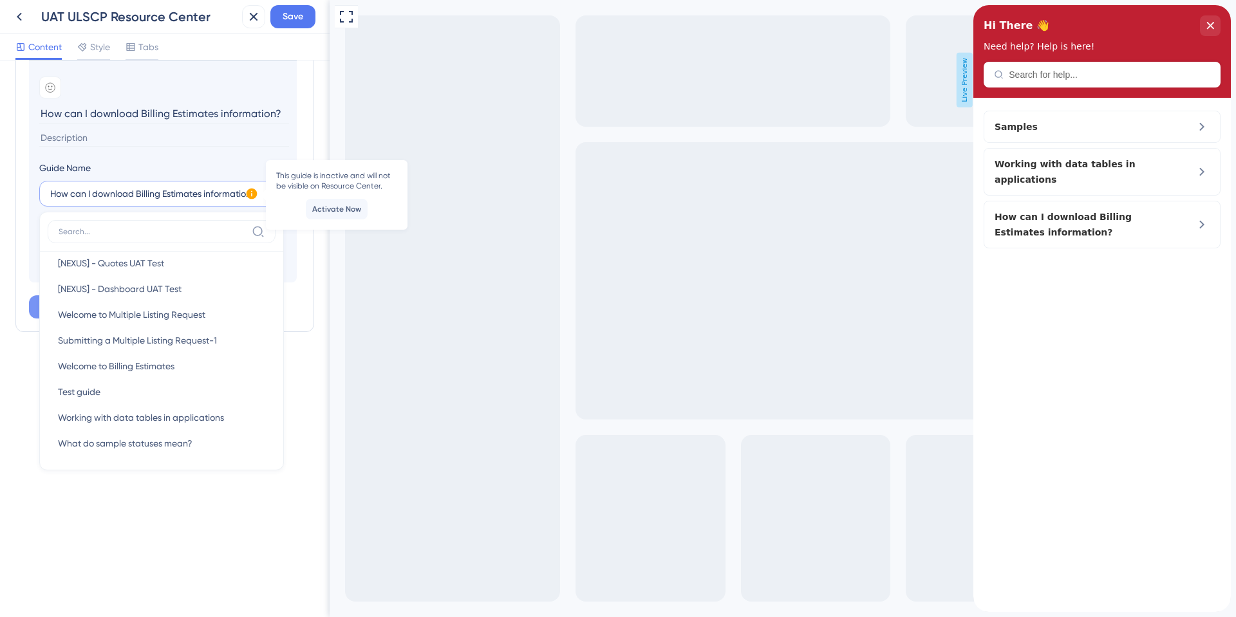
scroll to position [153, 0]
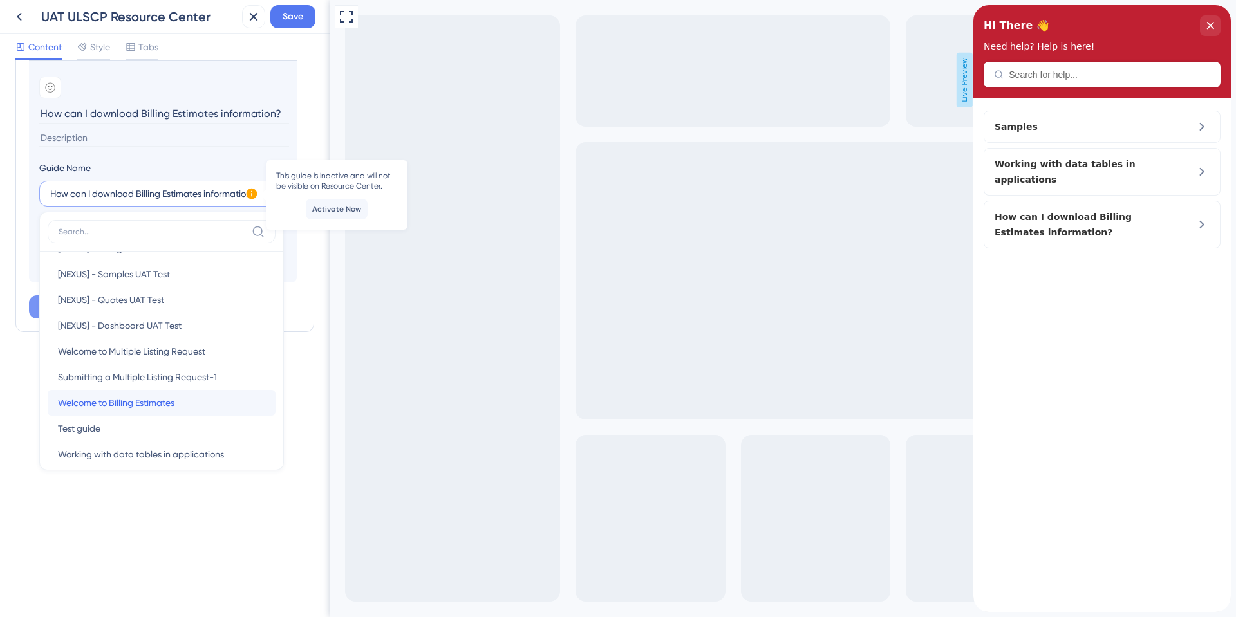
click at [186, 400] on div "Welcome to Billing Estimates Welcome to Billing Estimates" at bounding box center [161, 403] width 207 height 26
type input "Welcome to Billing Estimates"
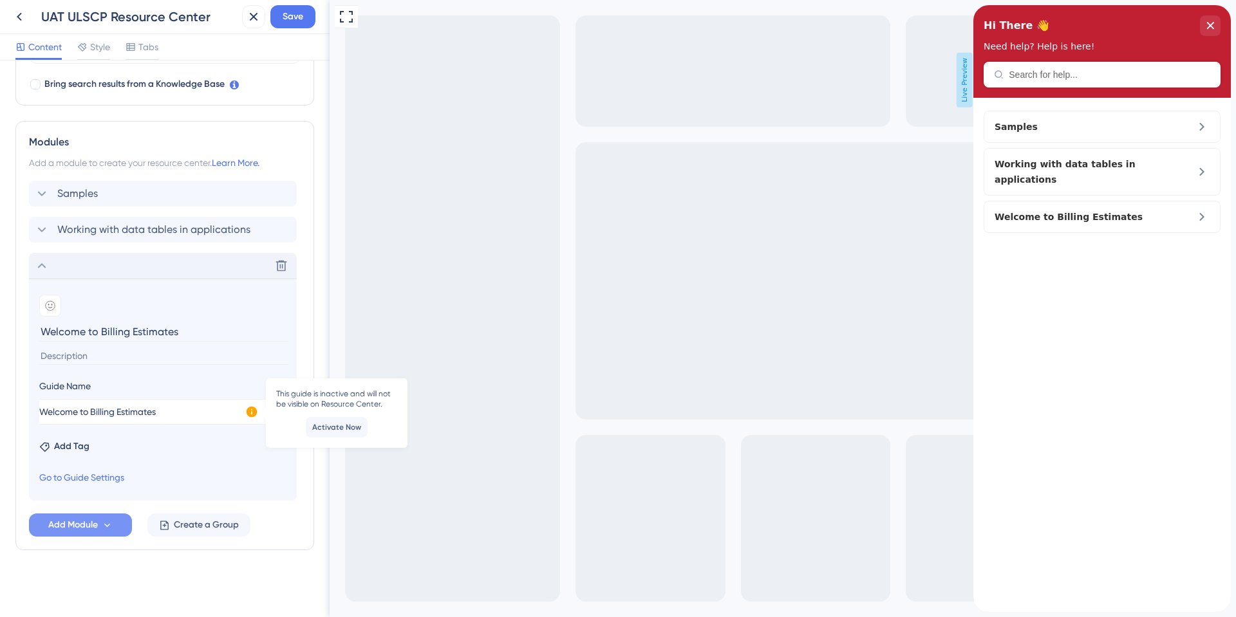
scroll to position [419, 0]
click at [158, 476] on section "Add emoji Welcome to Billing Estimates Guide Name Welcome to Billing Estimates …" at bounding box center [163, 390] width 268 height 222
click at [123, 522] on button "Add Module" at bounding box center [80, 525] width 103 height 23
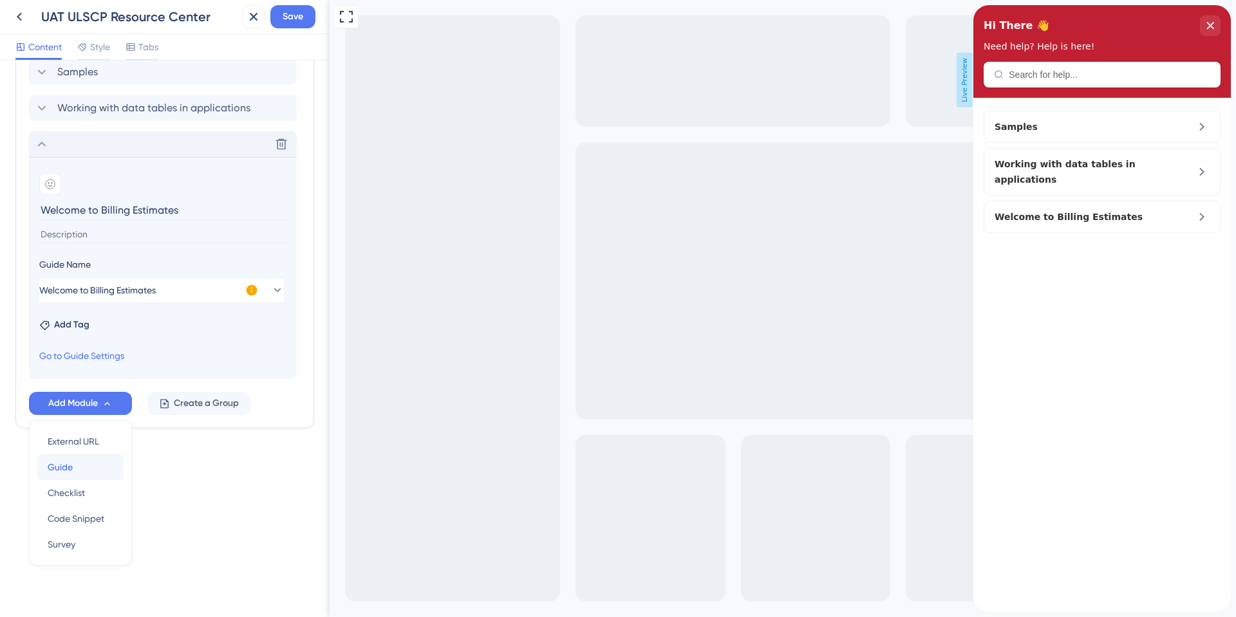
click at [100, 473] on div "Guide Guide" at bounding box center [81, 468] width 66 height 26
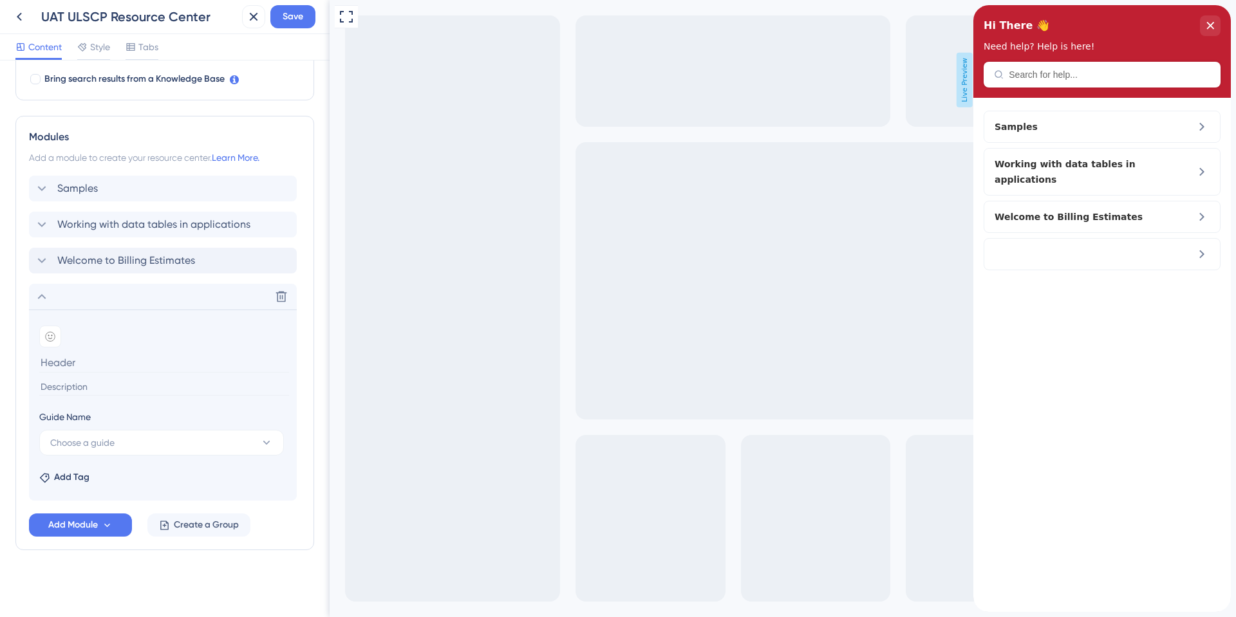
scroll to position [424, 0]
click at [144, 443] on button "Choose a guide" at bounding box center [161, 443] width 245 height 26
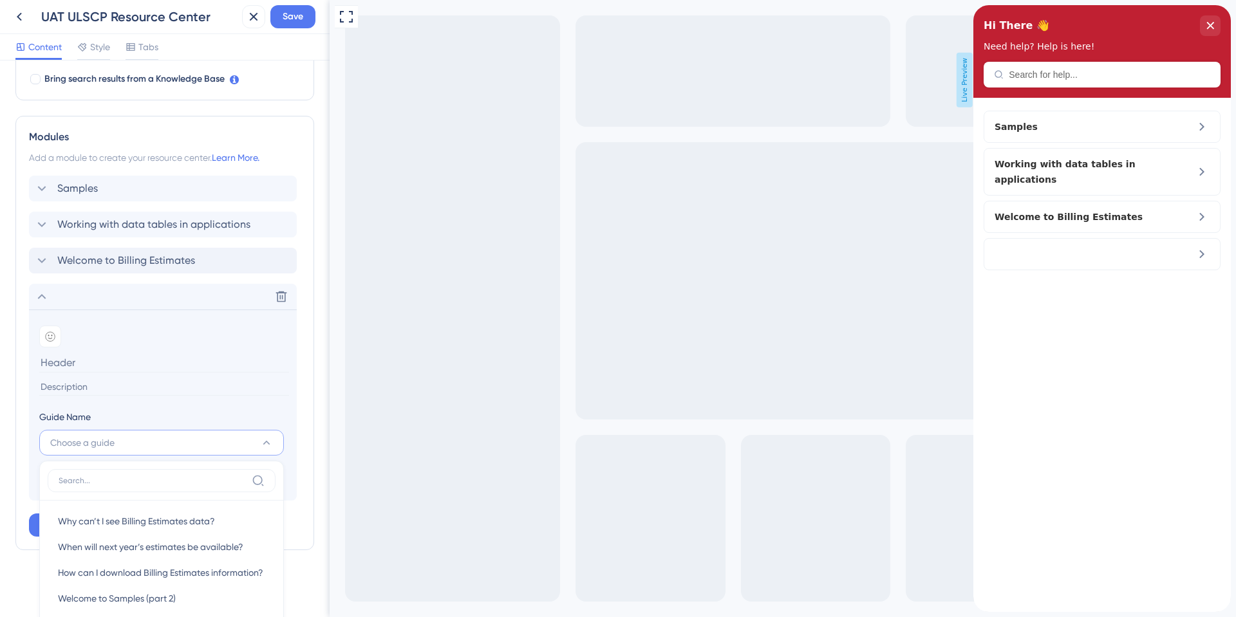
scroll to position [673, 0]
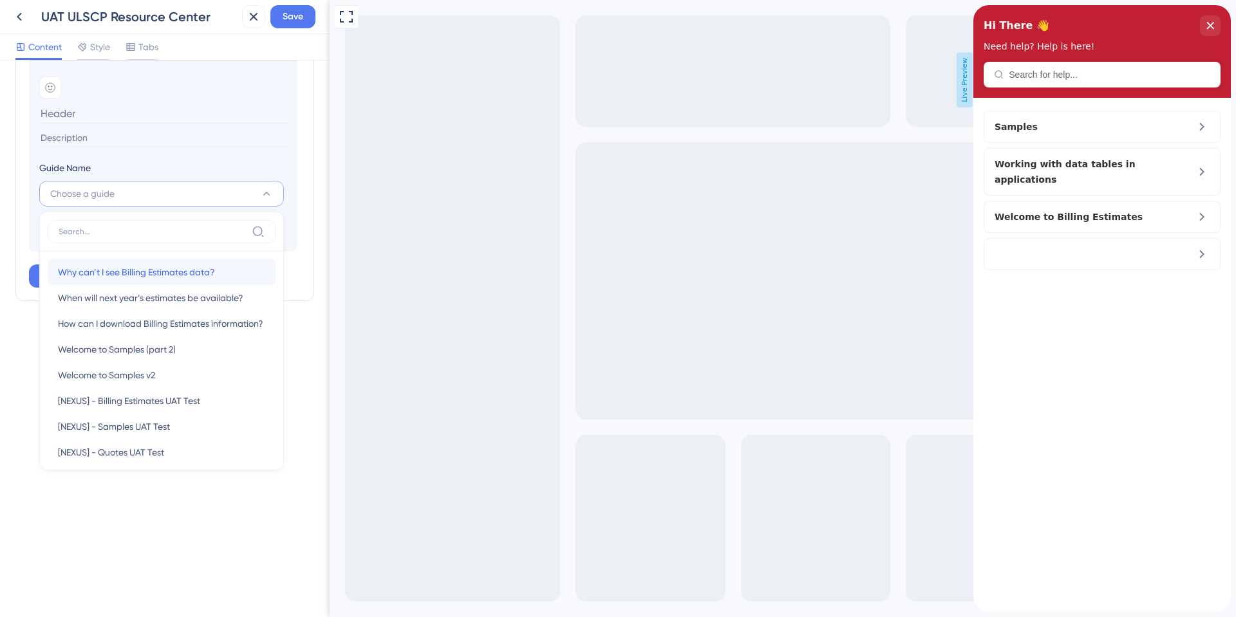
click at [185, 276] on span "Why can’t I see Billing Estimates data?" at bounding box center [136, 272] width 157 height 15
type input "Why can’t I see Billing Estimates data?"
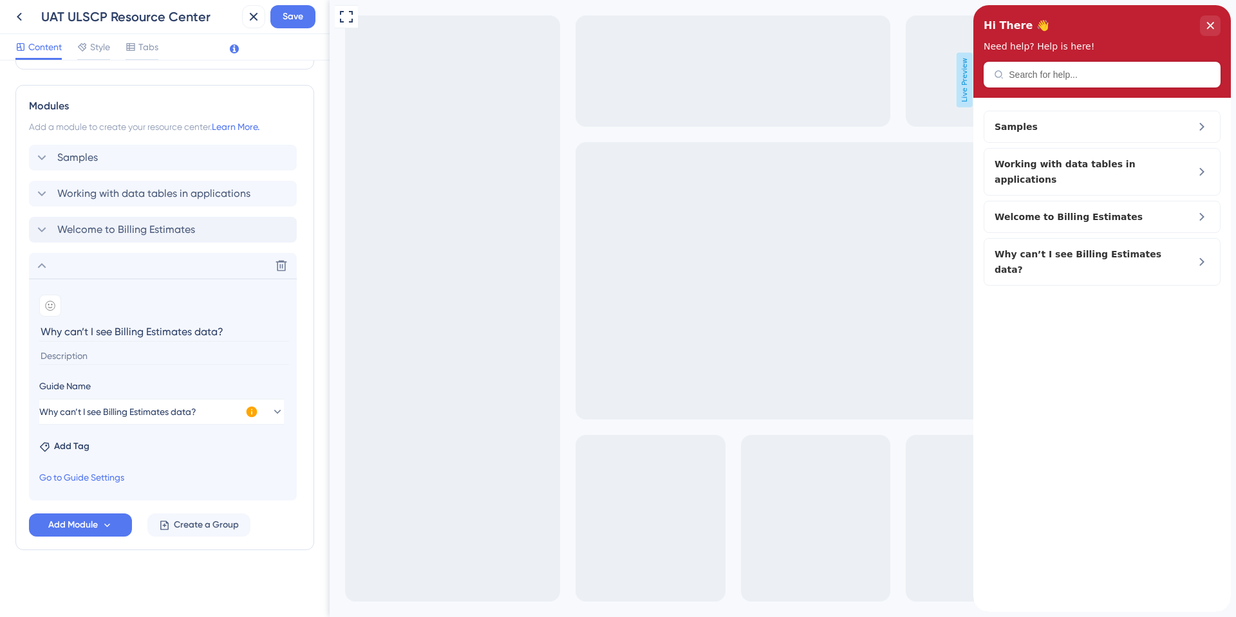
scroll to position [455, 0]
click at [114, 516] on button "Add Module" at bounding box center [80, 525] width 103 height 23
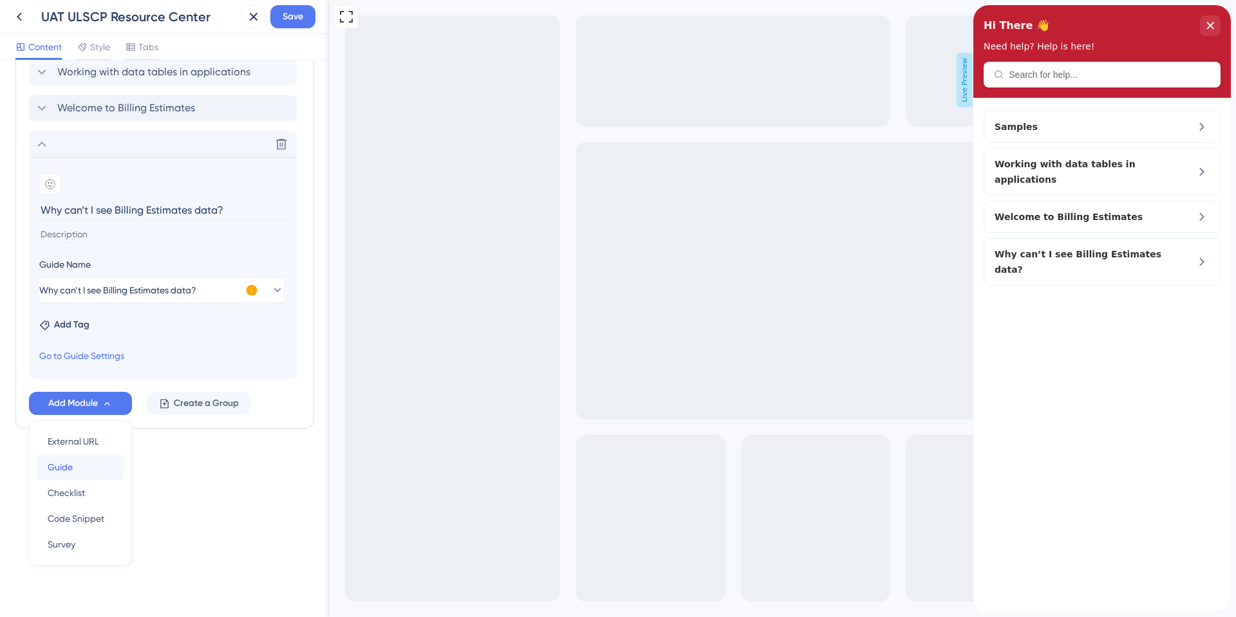
click at [92, 466] on div "Guide Guide" at bounding box center [81, 468] width 66 height 26
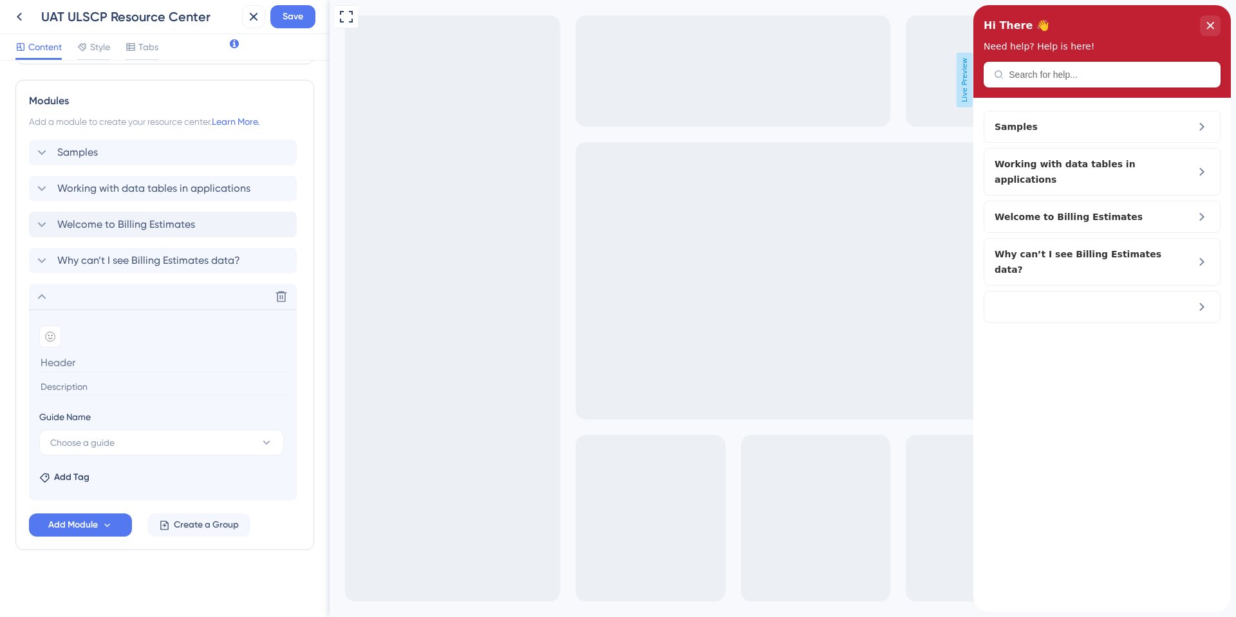
scroll to position [460, 0]
click at [95, 435] on button "Choose a guide" at bounding box center [161, 443] width 245 height 26
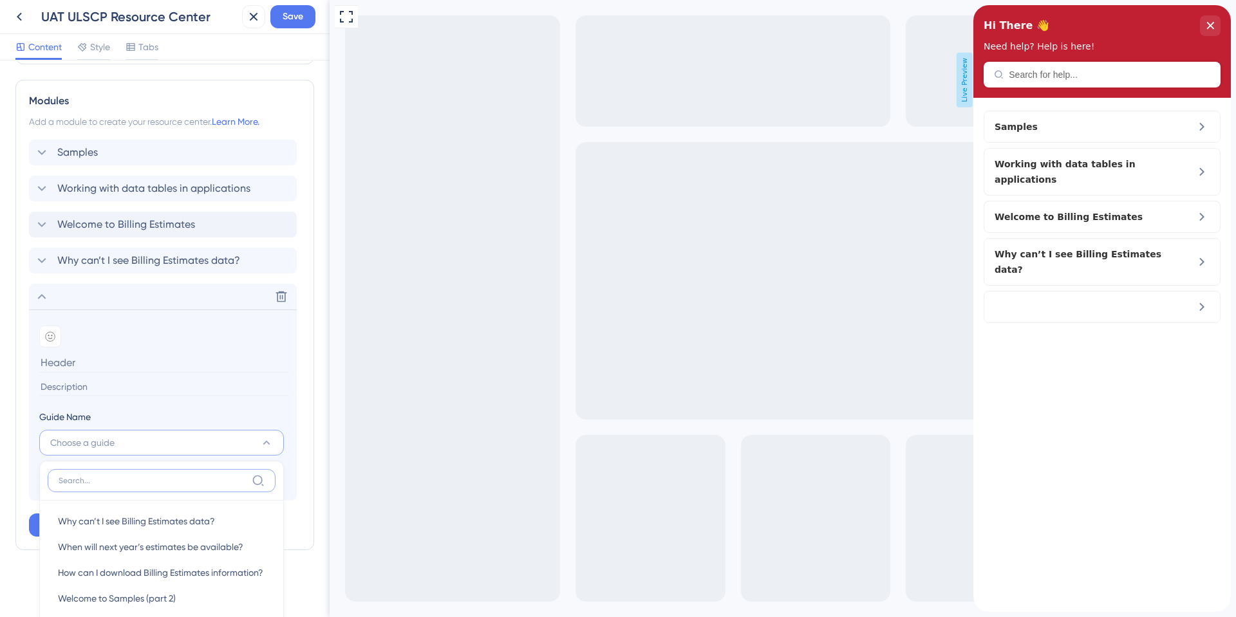
scroll to position [711, 0]
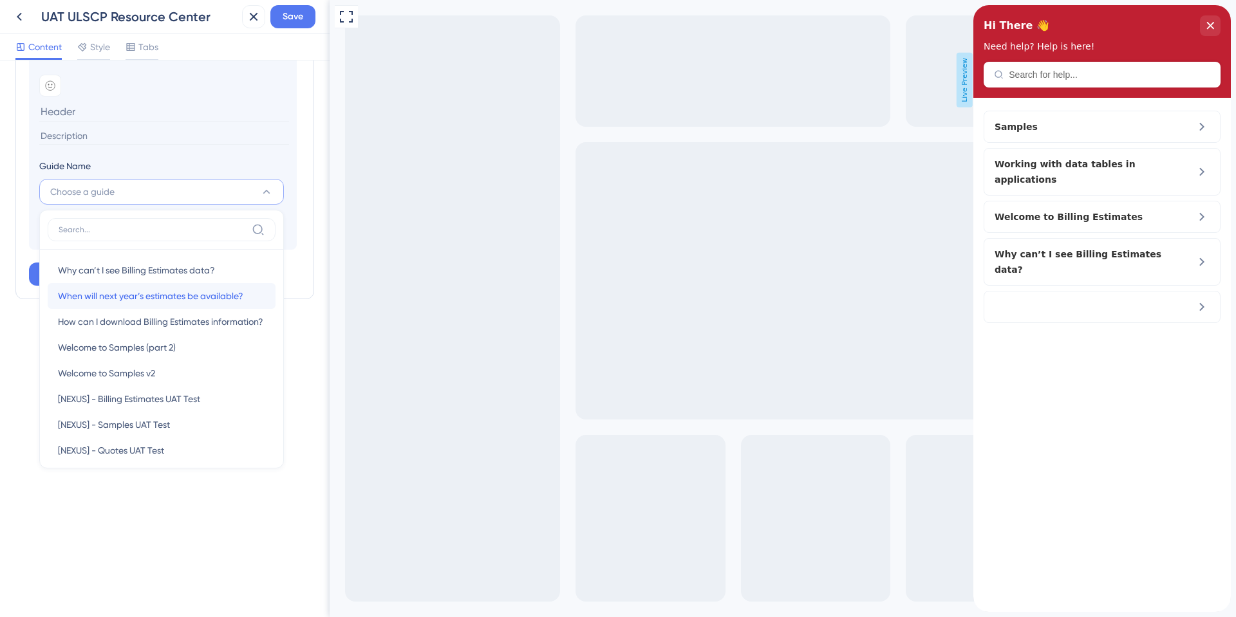
click at [174, 287] on div "When will next year’s estimates be available? When will next year’s estimates b…" at bounding box center [161, 296] width 207 height 26
type input "When will next year’s estimates be available?"
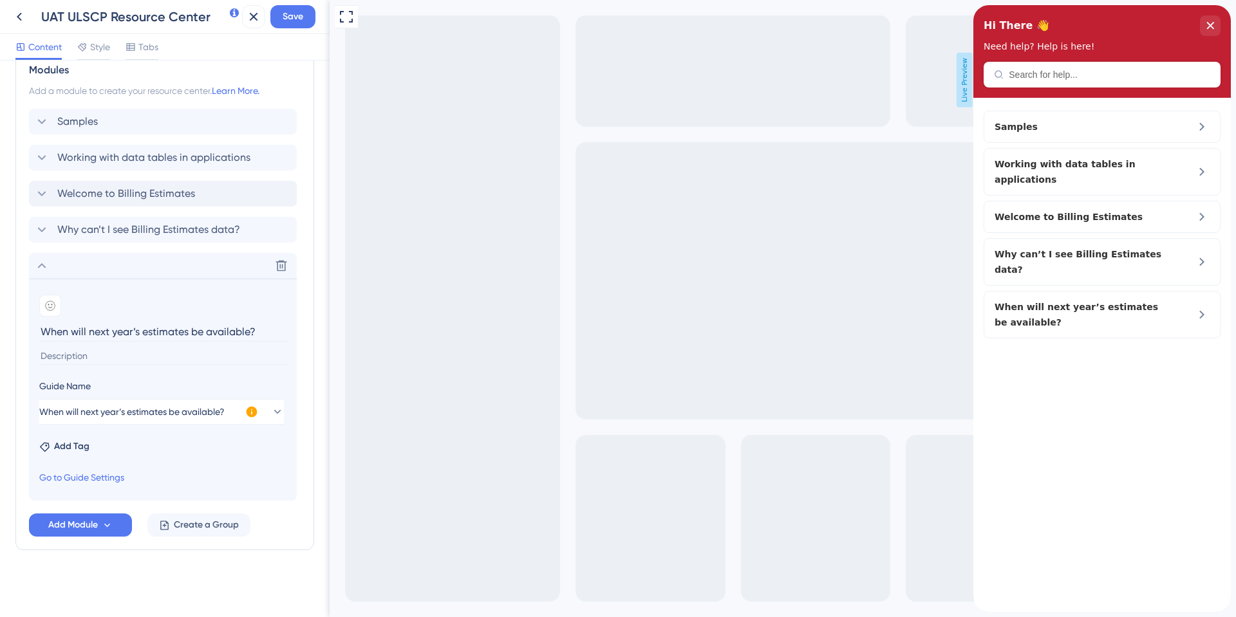
scroll to position [491, 0]
click at [78, 520] on span "Add Module" at bounding box center [73, 525] width 50 height 15
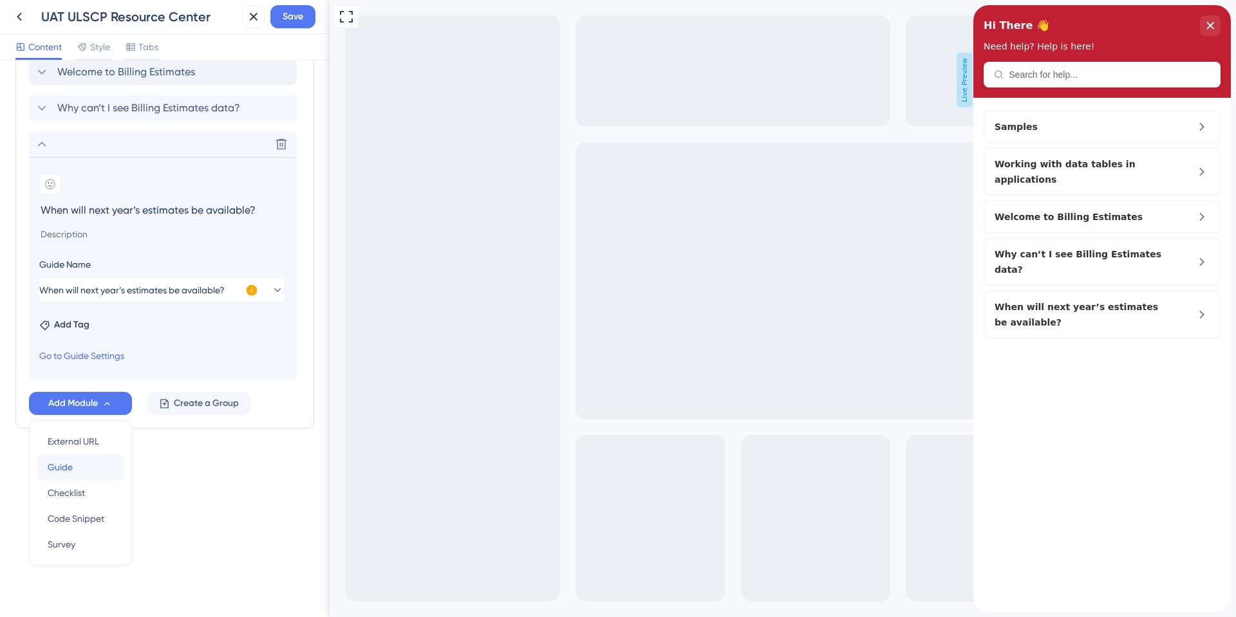
click at [80, 475] on div "Guide Guide" at bounding box center [81, 468] width 66 height 26
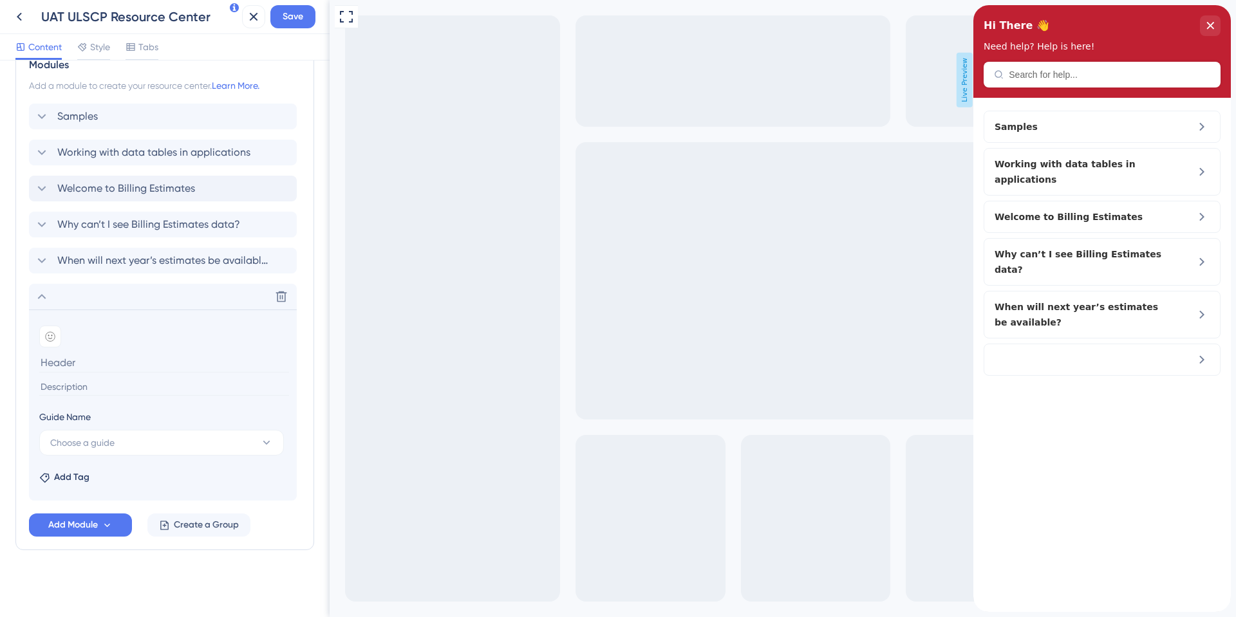
scroll to position [496, 0]
click at [106, 441] on span "Choose a guide" at bounding box center [82, 442] width 64 height 15
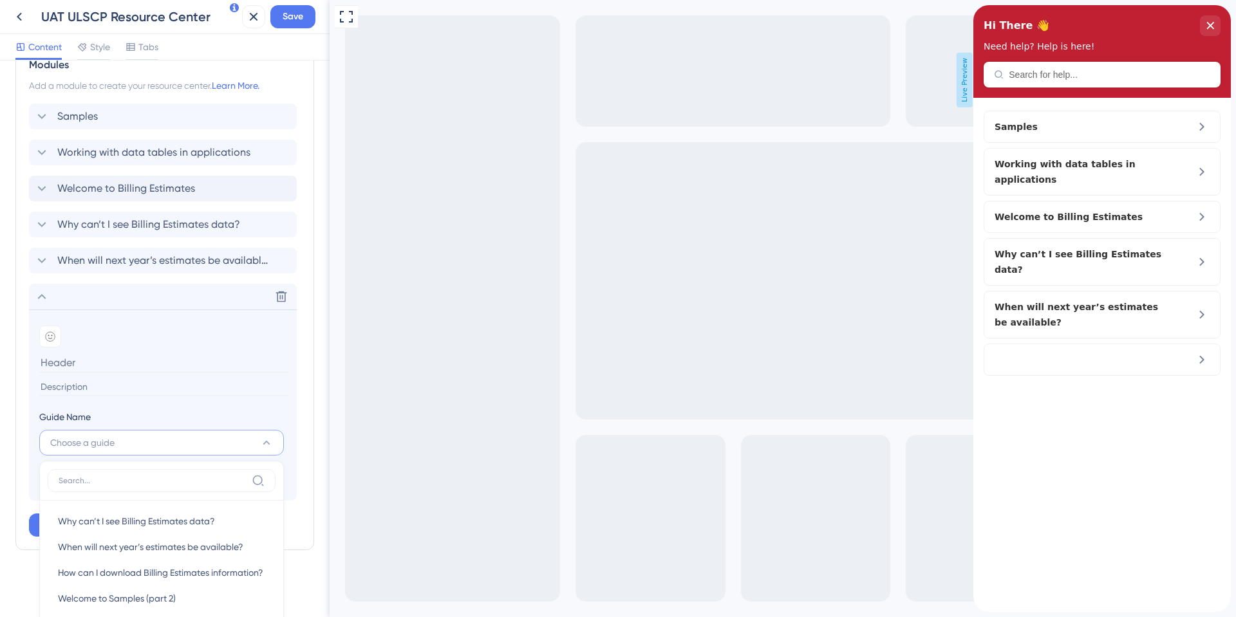
scroll to position [747, 0]
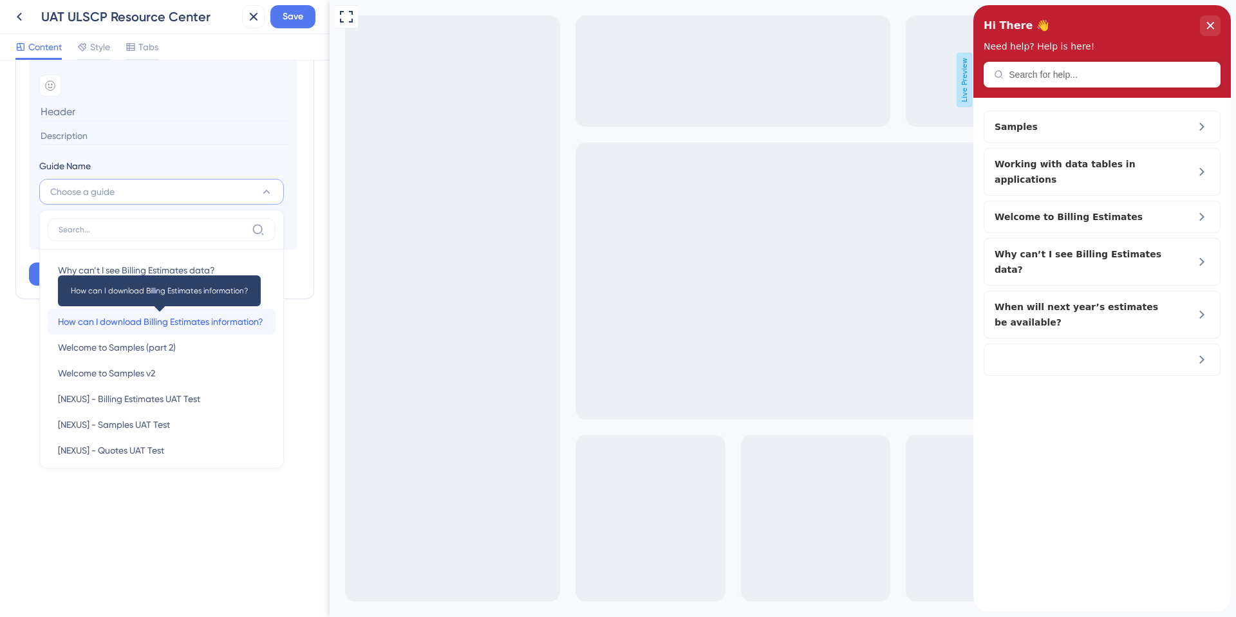
click at [164, 326] on span "How can I download Billing Estimates information?" at bounding box center [160, 321] width 205 height 15
type input "How can I download Billing Estimates information?"
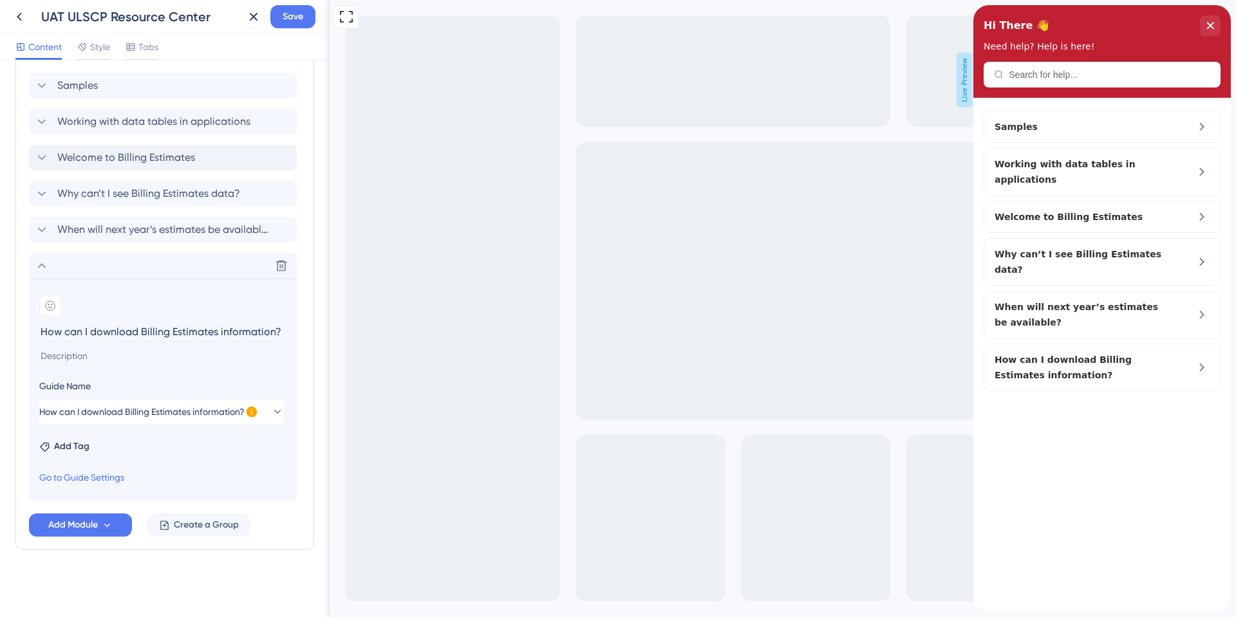
scroll to position [527, 0]
click at [152, 582] on div "Resource Center Header Title Hi There 👋 17 Hi There 👋 Subtitle Need help? Help …" at bounding box center [164, 75] width 299 height 1053
click at [37, 260] on icon at bounding box center [41, 265] width 15 height 15
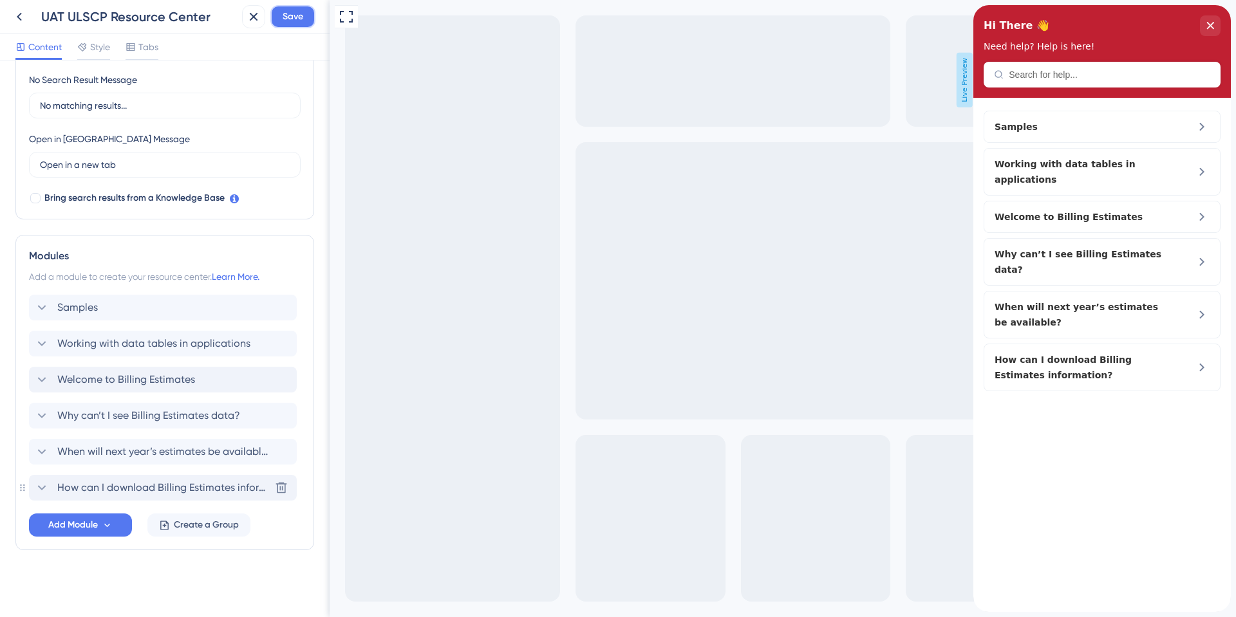
click at [306, 12] on button "Save" at bounding box center [292, 16] width 45 height 23
click at [209, 532] on span "Create a Group" at bounding box center [206, 525] width 65 height 15
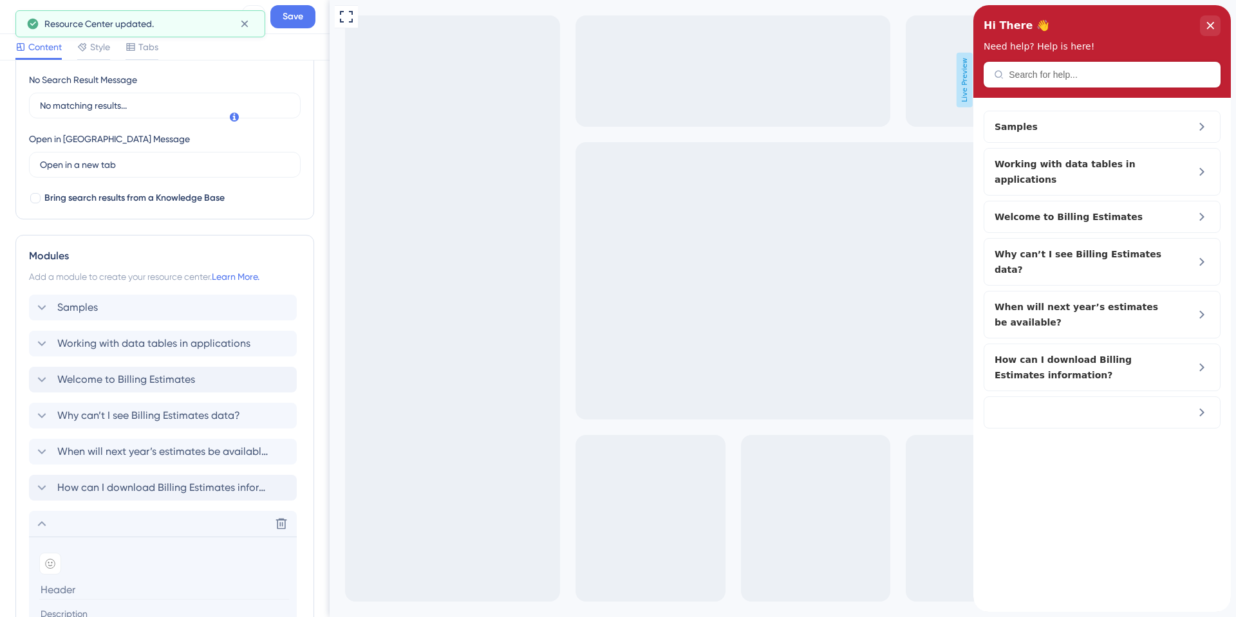
scroll to position [529, 0]
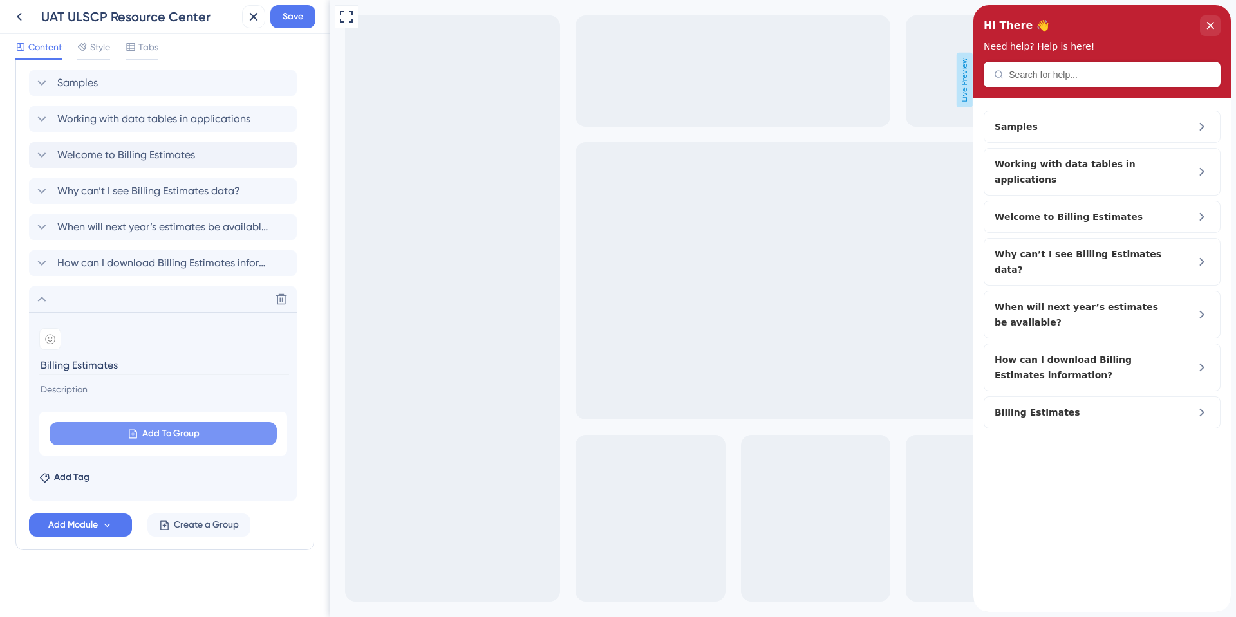
type input "Billing Estimates"
click at [158, 431] on span "Add To Group" at bounding box center [170, 433] width 57 height 15
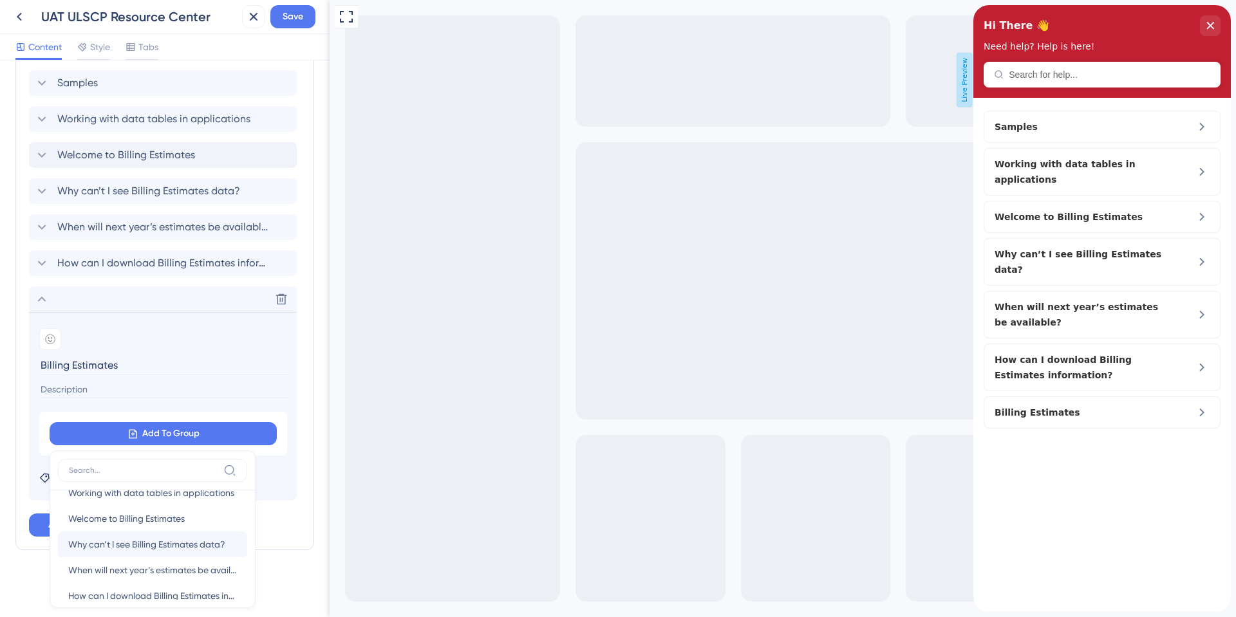
scroll to position [35, 0]
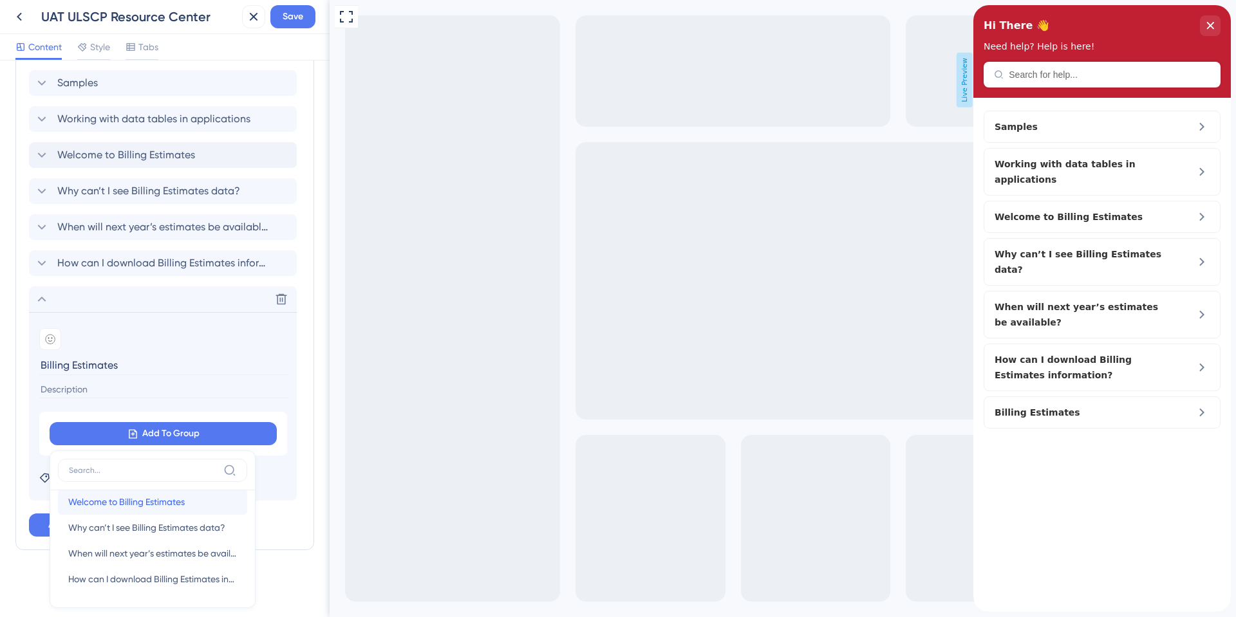
click at [204, 513] on div "Welcome to Billing Estimates Welcome to Billing Estimates" at bounding box center [152, 502] width 169 height 26
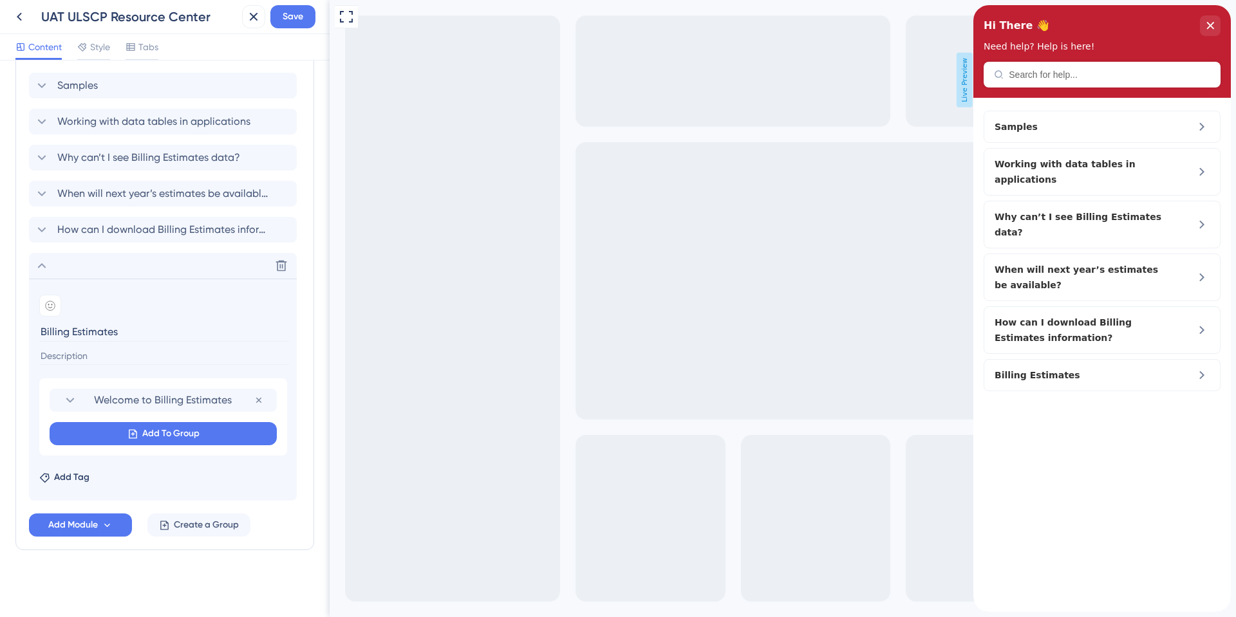
scroll to position [527, 0]
click at [177, 431] on span "Add To Group" at bounding box center [170, 433] width 57 height 15
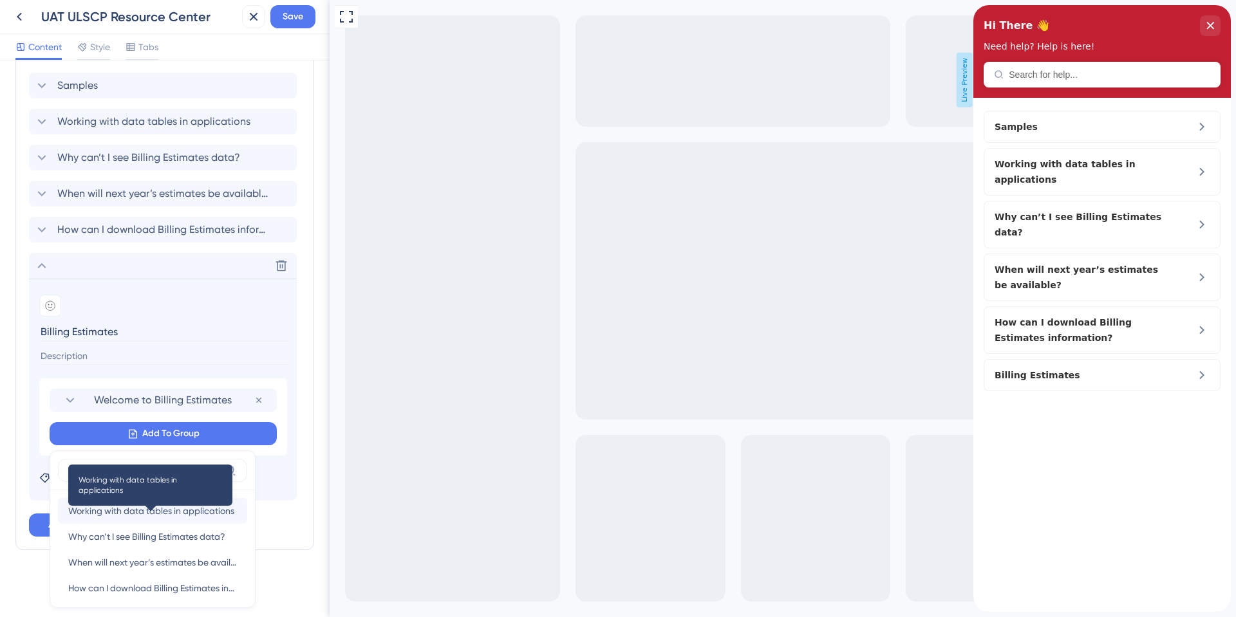
scroll to position [9, 0]
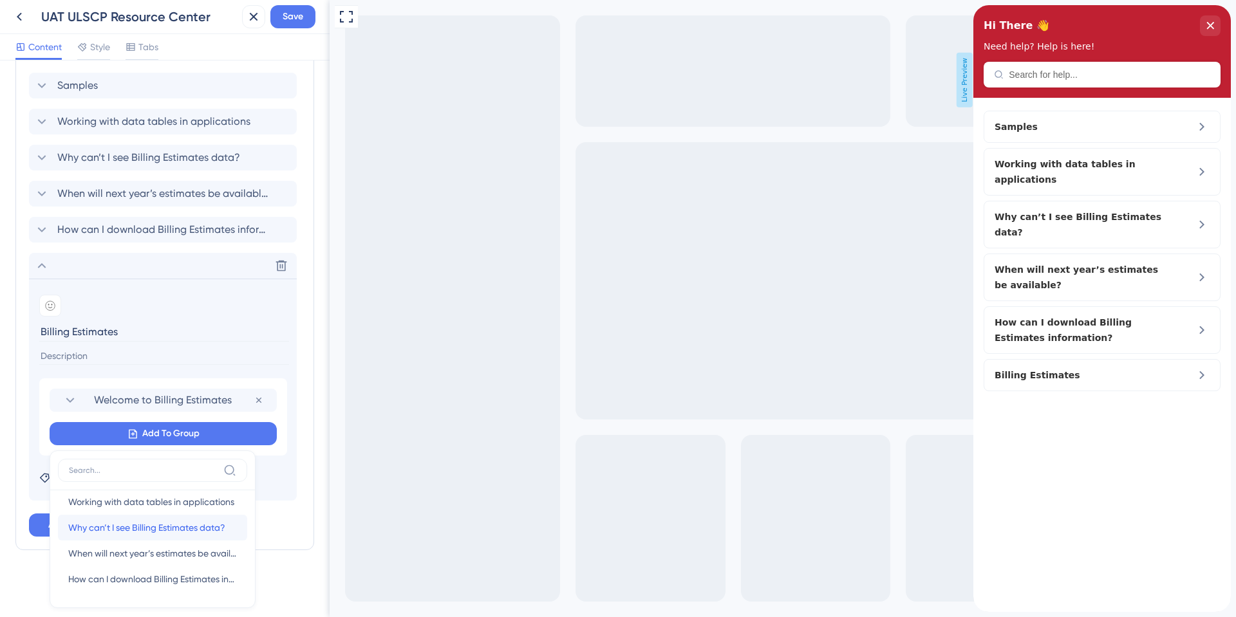
click at [165, 532] on span "Why can’t I see Billing Estimates data?" at bounding box center [146, 527] width 157 height 15
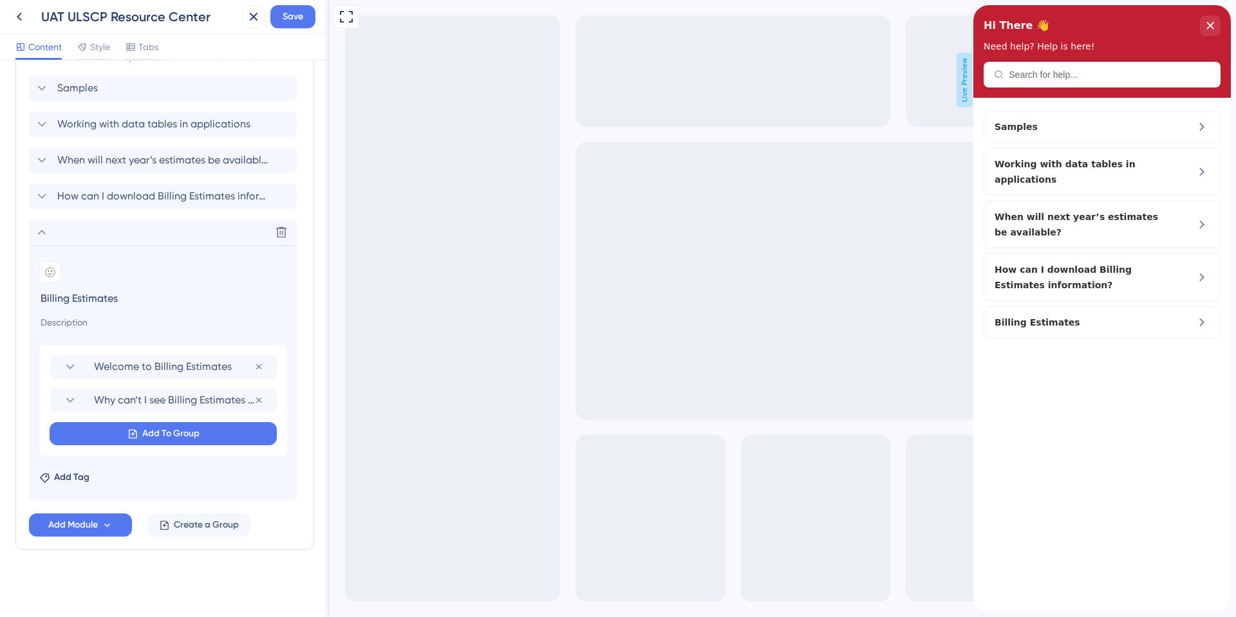
scroll to position [524, 0]
click at [191, 435] on span "Add To Group" at bounding box center [170, 433] width 57 height 15
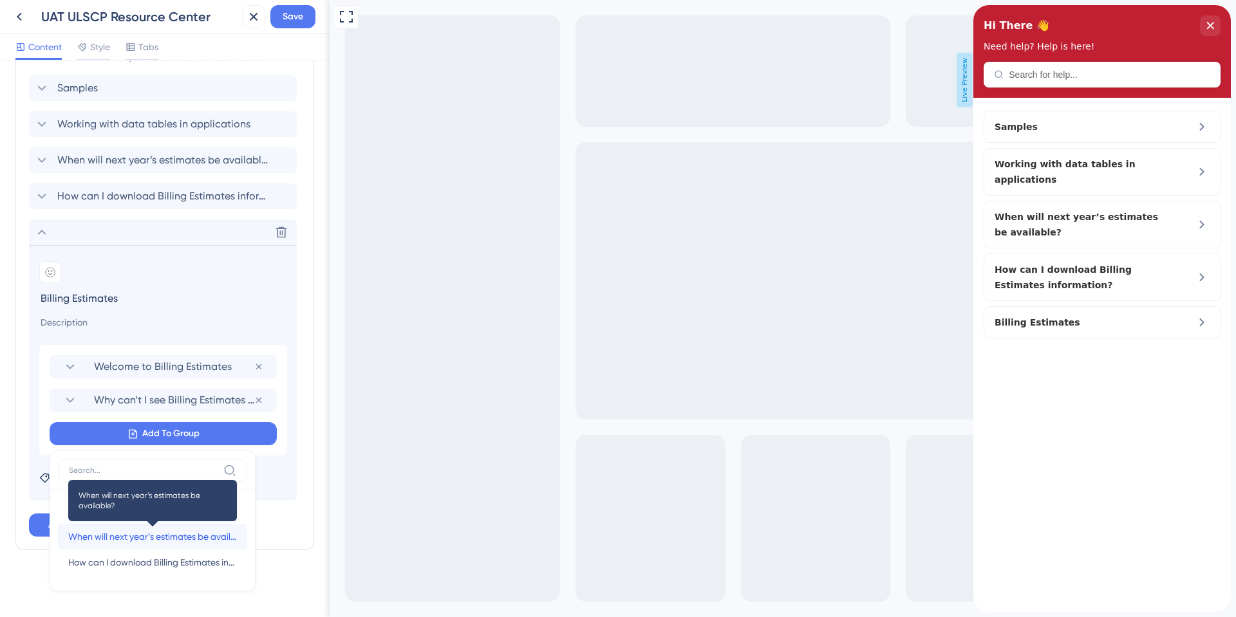
click at [178, 543] on span "When will next year’s estimates be available?" at bounding box center [152, 536] width 169 height 15
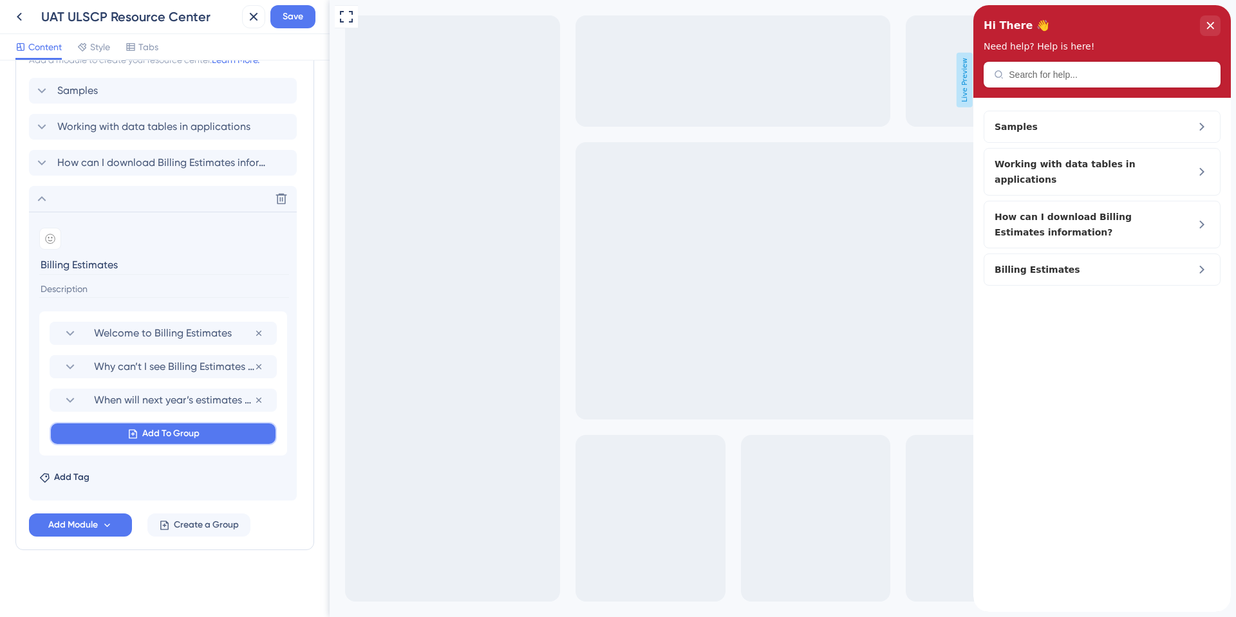
click at [192, 424] on button "Add To Group" at bounding box center [163, 433] width 227 height 23
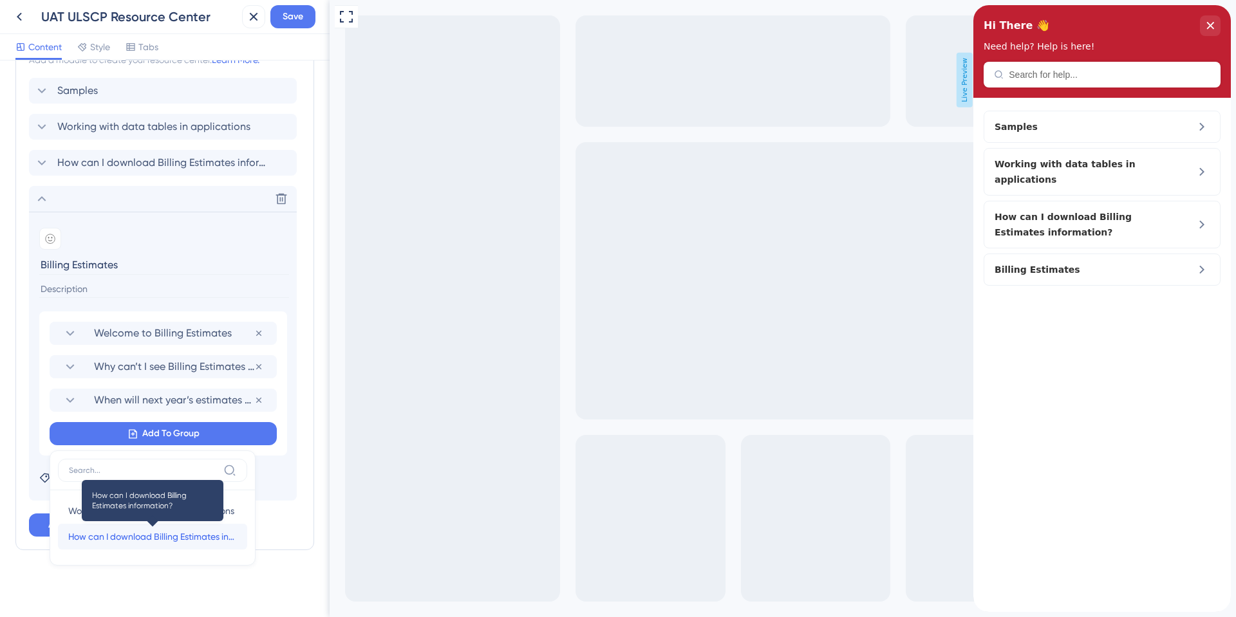
click at [171, 532] on span "How can I download Billing Estimates information?" at bounding box center [152, 536] width 169 height 15
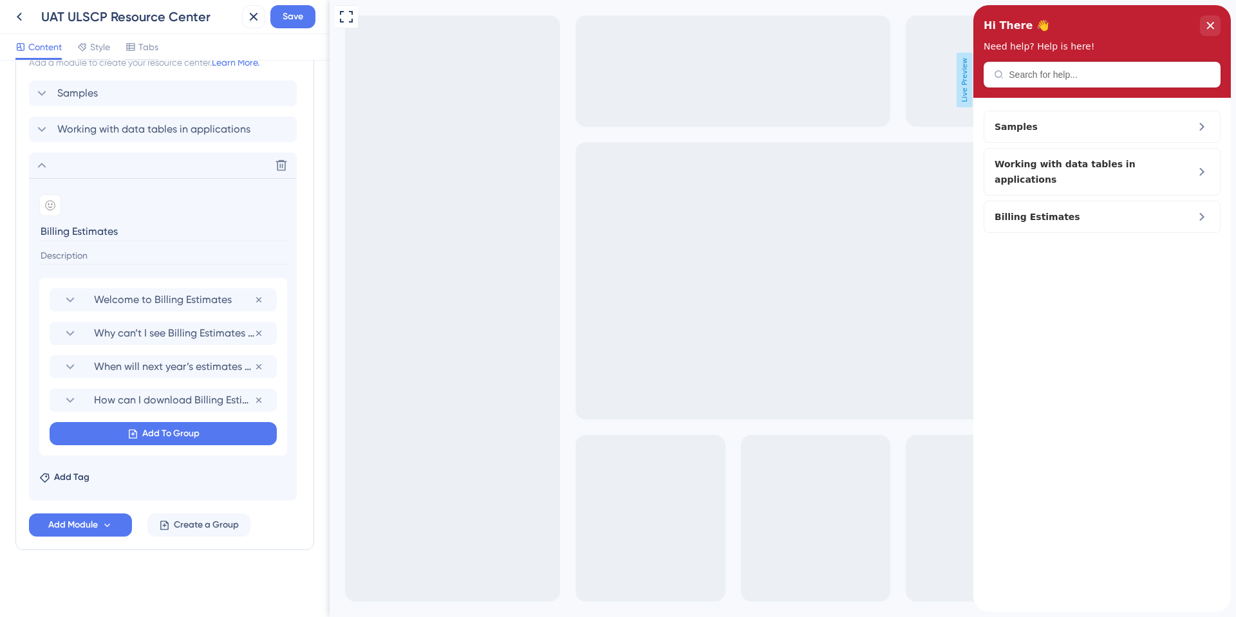
click at [150, 561] on div "Resource Center Header Title Hi There 👋 17 Hi There 👋 Subtitle Need help? Help …" at bounding box center [164, 79] width 299 height 1045
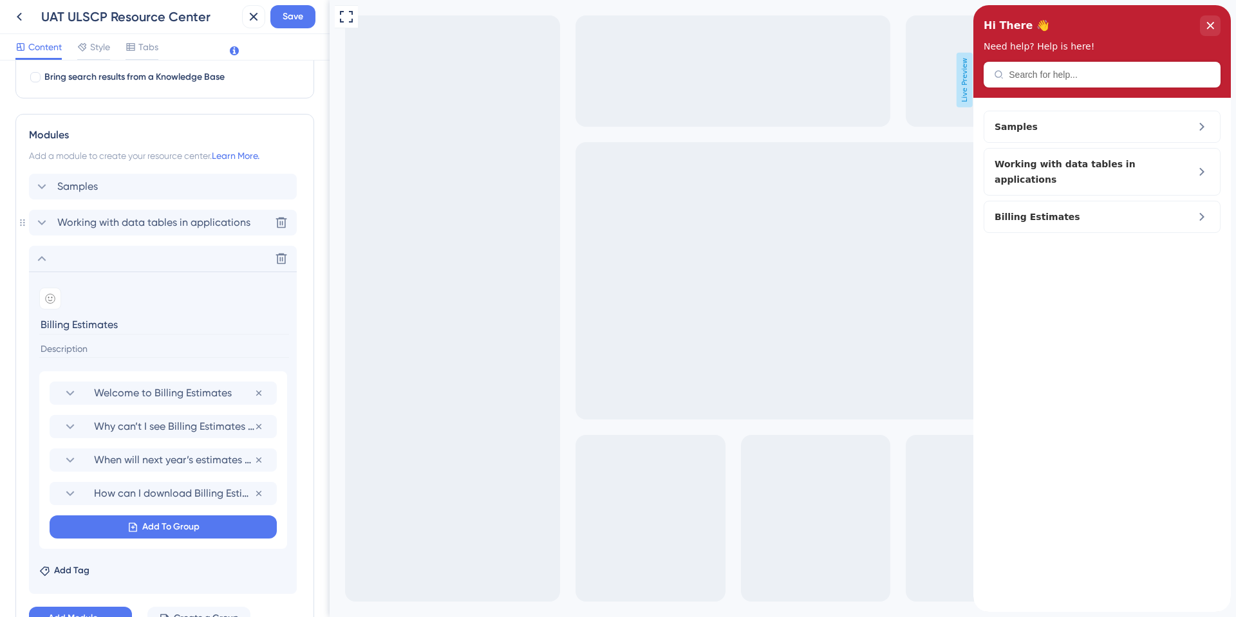
scroll to position [455, 0]
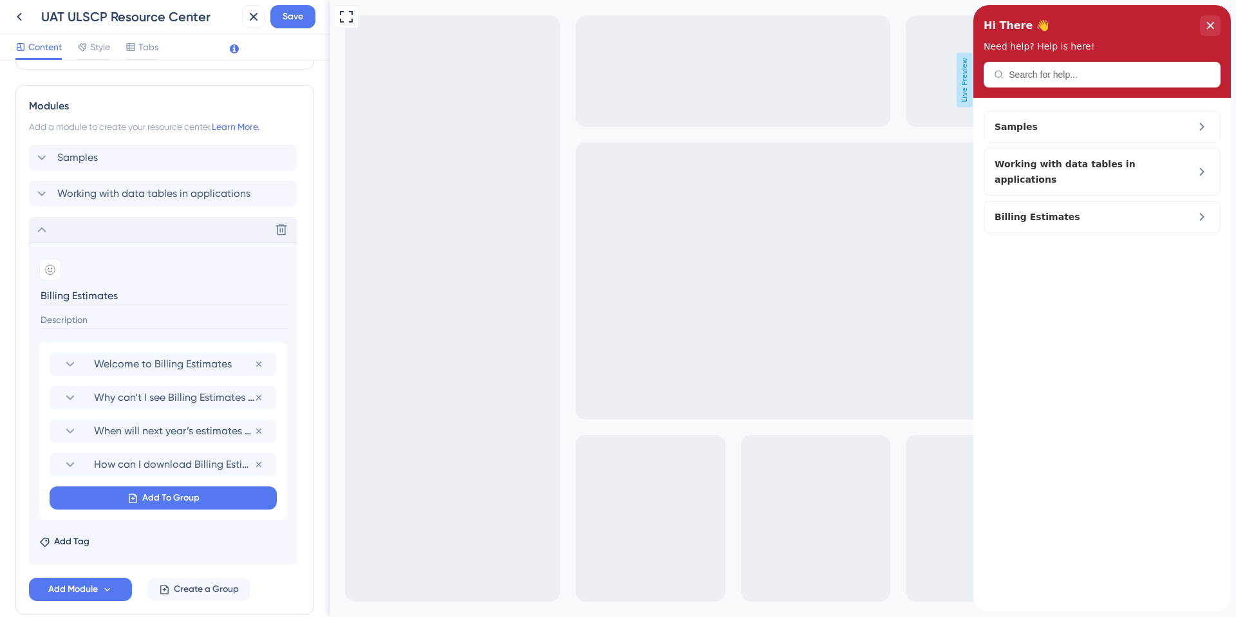
click at [47, 234] on icon at bounding box center [41, 229] width 15 height 15
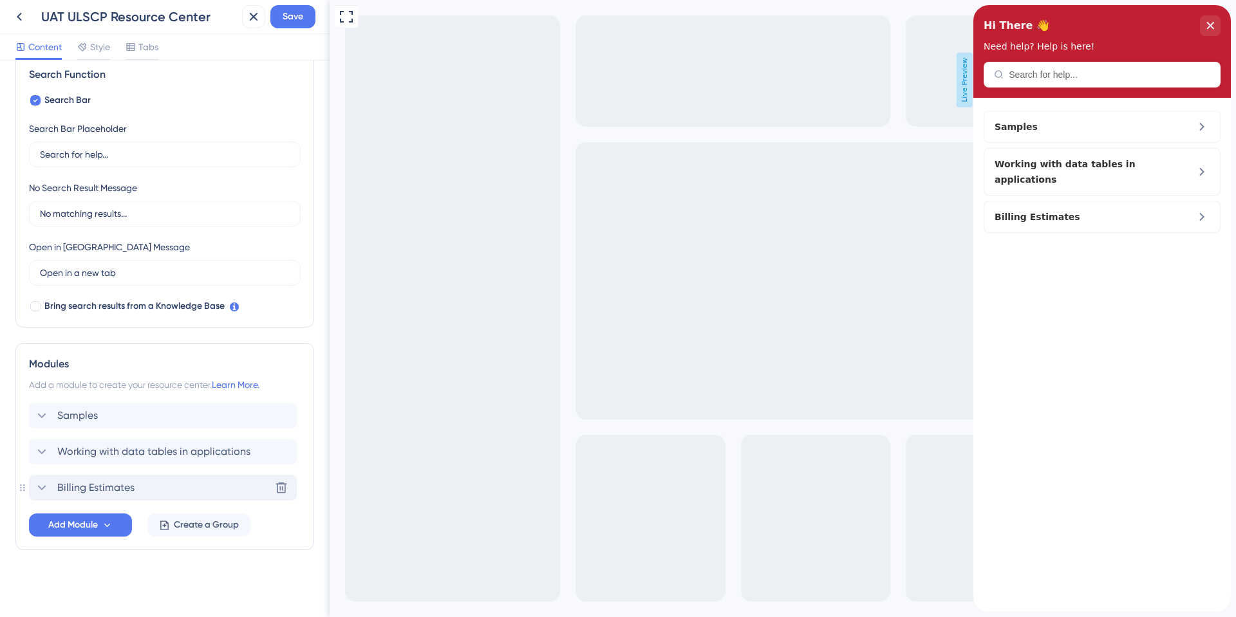
scroll to position [196, 0]
click at [310, 20] on button "Save" at bounding box center [292, 16] width 45 height 23
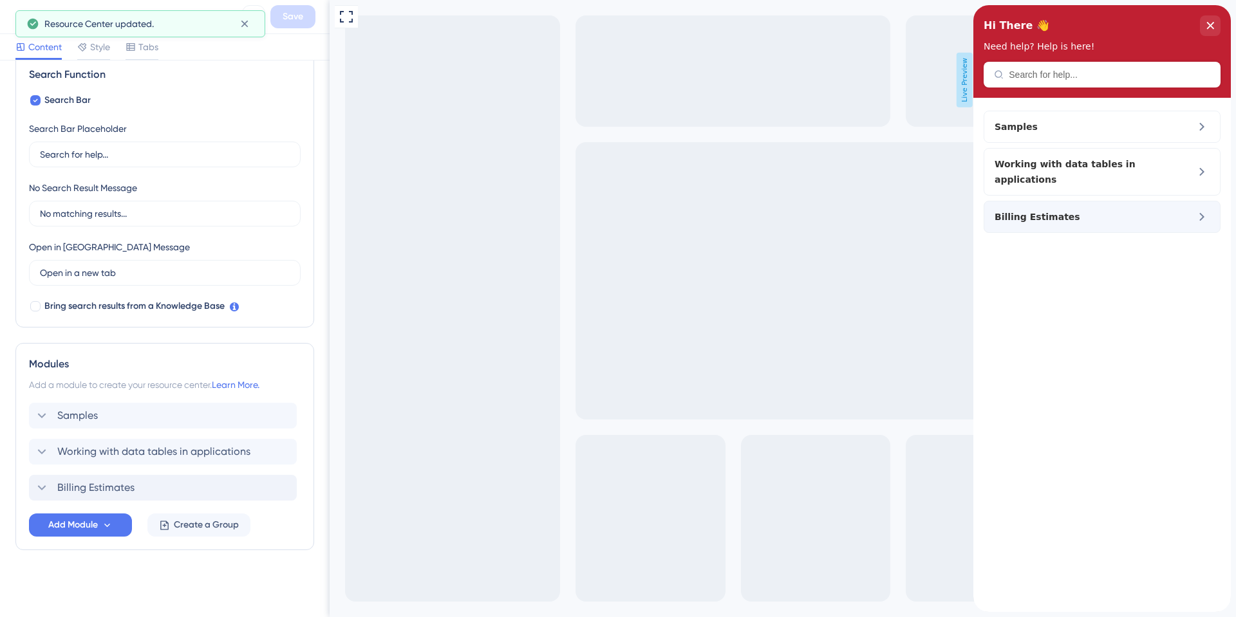
click at [1180, 207] on div "Billing Estimates" at bounding box center [1102, 217] width 237 height 32
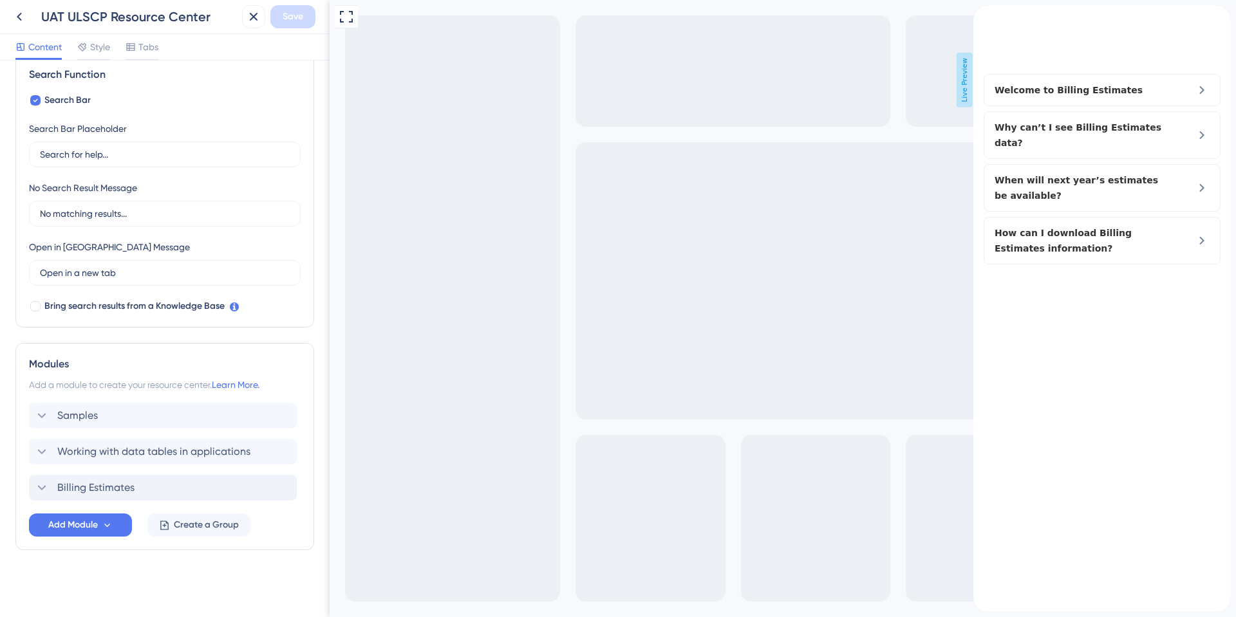
click at [983, 15] on icon "back to header" at bounding box center [978, 10] width 9 height 10
